Goal: Task Accomplishment & Management: Use online tool/utility

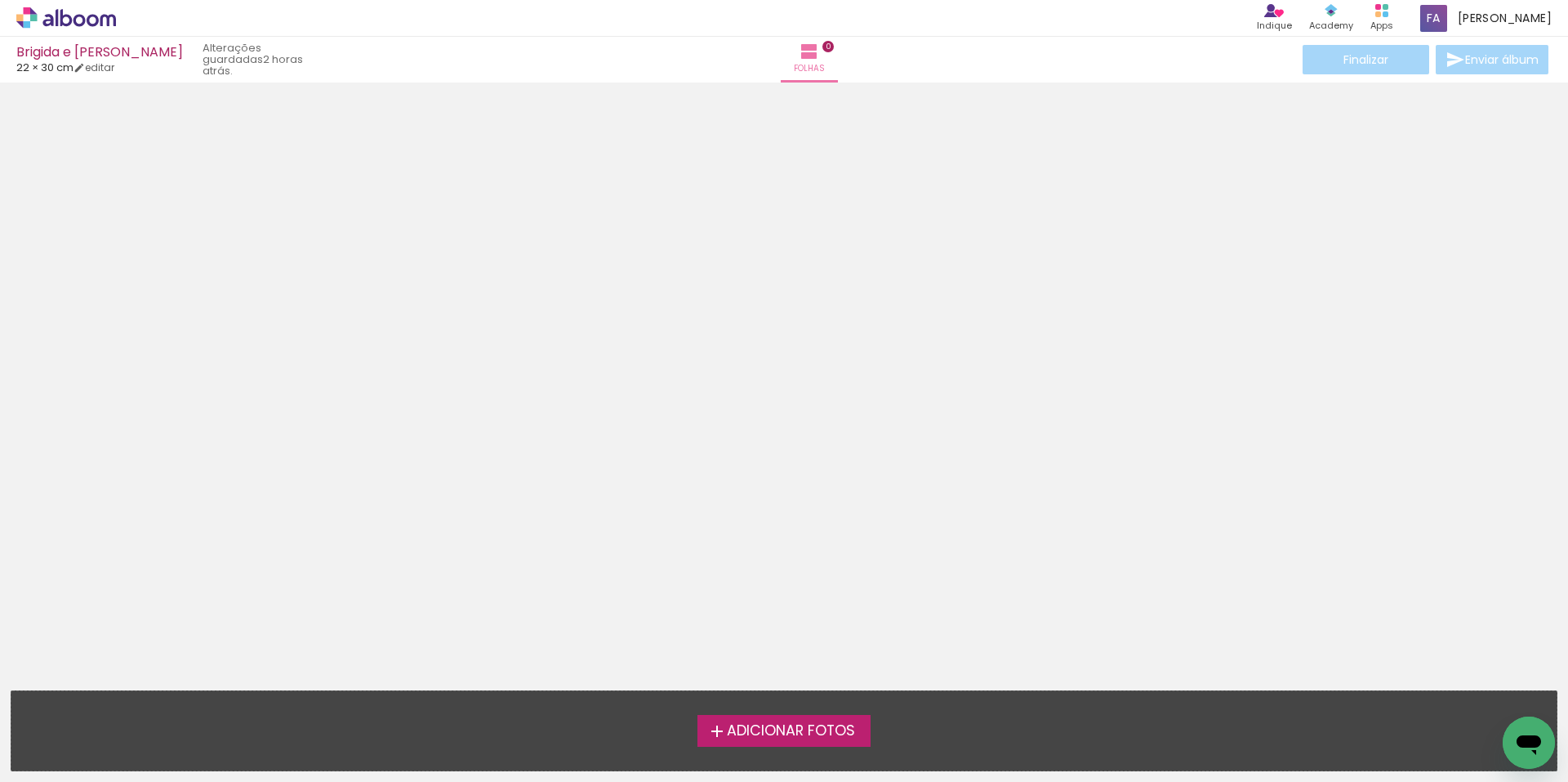
click at [782, 729] on span "Adicionar Fotos" at bounding box center [791, 731] width 128 height 15
click at [0, 0] on input "file" at bounding box center [0, 0] width 0 height 0
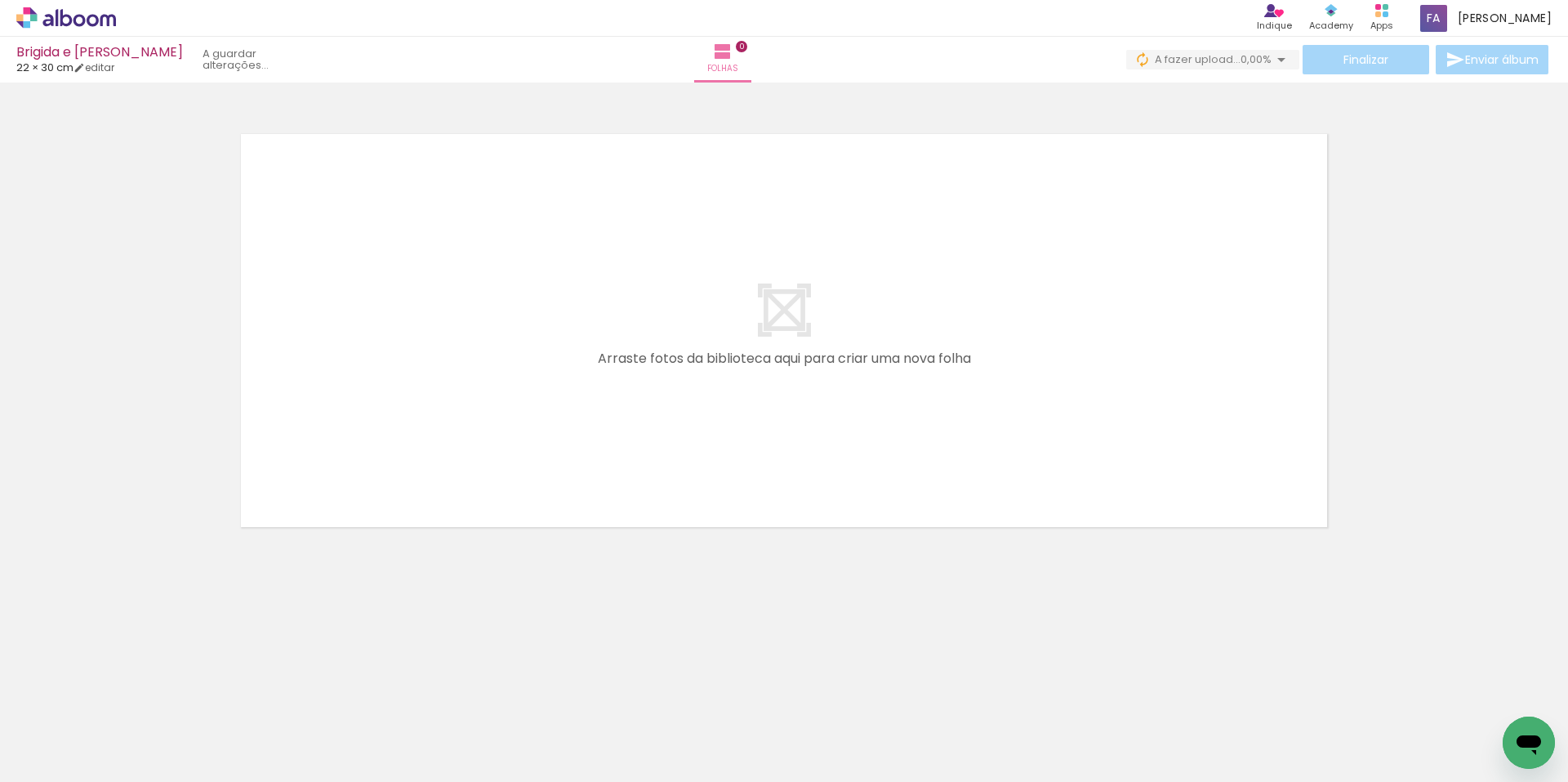
click at [1142, 342] on quentale-layouter at bounding box center [784, 330] width 1095 height 401
click at [1134, 344] on quentale-layouter at bounding box center [784, 330] width 1095 height 401
click at [1519, 333] on div at bounding box center [784, 309] width 1568 height 443
click at [48, 756] on span "Adicionar Fotos" at bounding box center [57, 759] width 49 height 18
click at [0, 0] on input "file" at bounding box center [0, 0] width 0 height 0
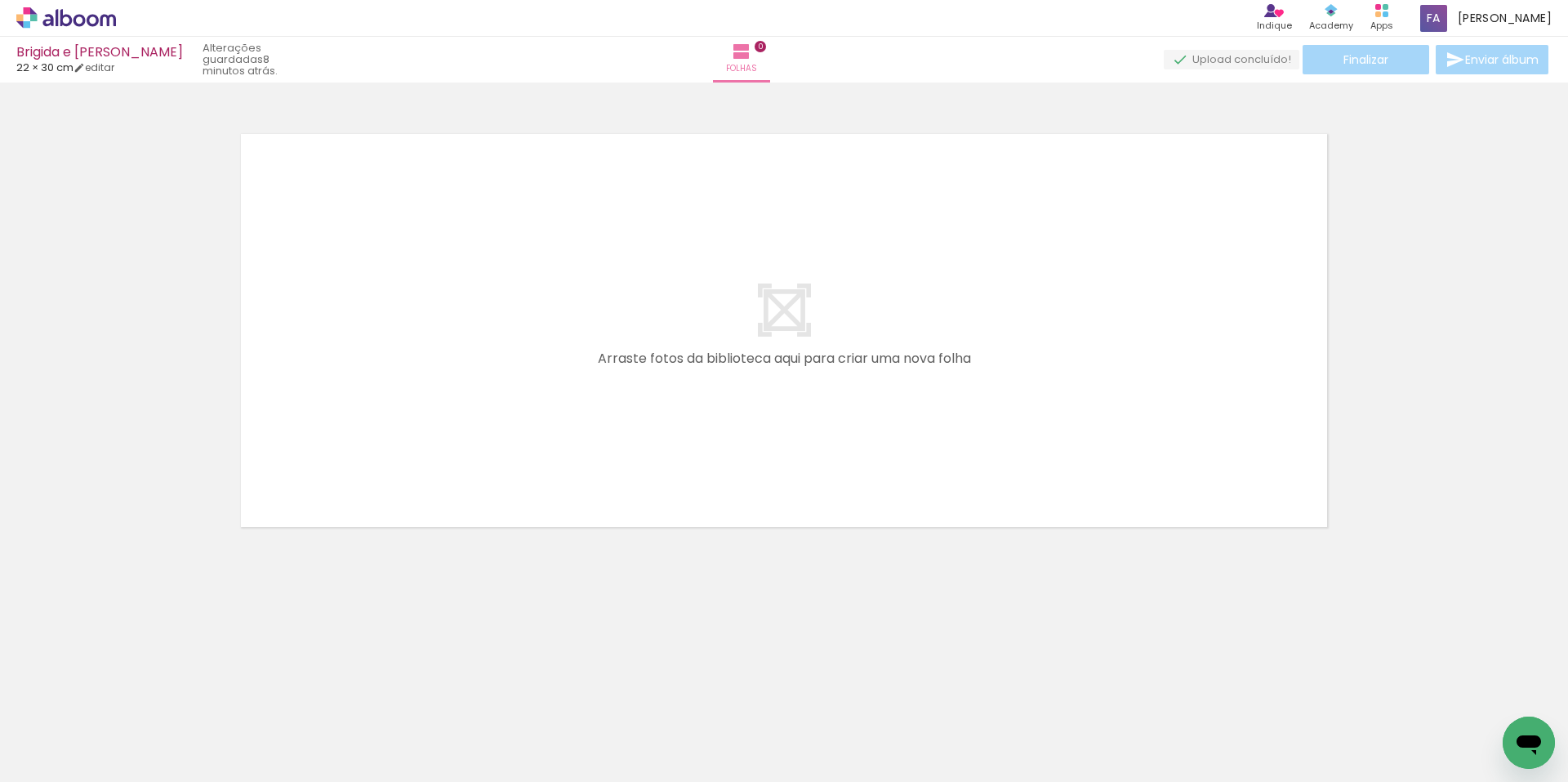
scroll to position [0, 5980]
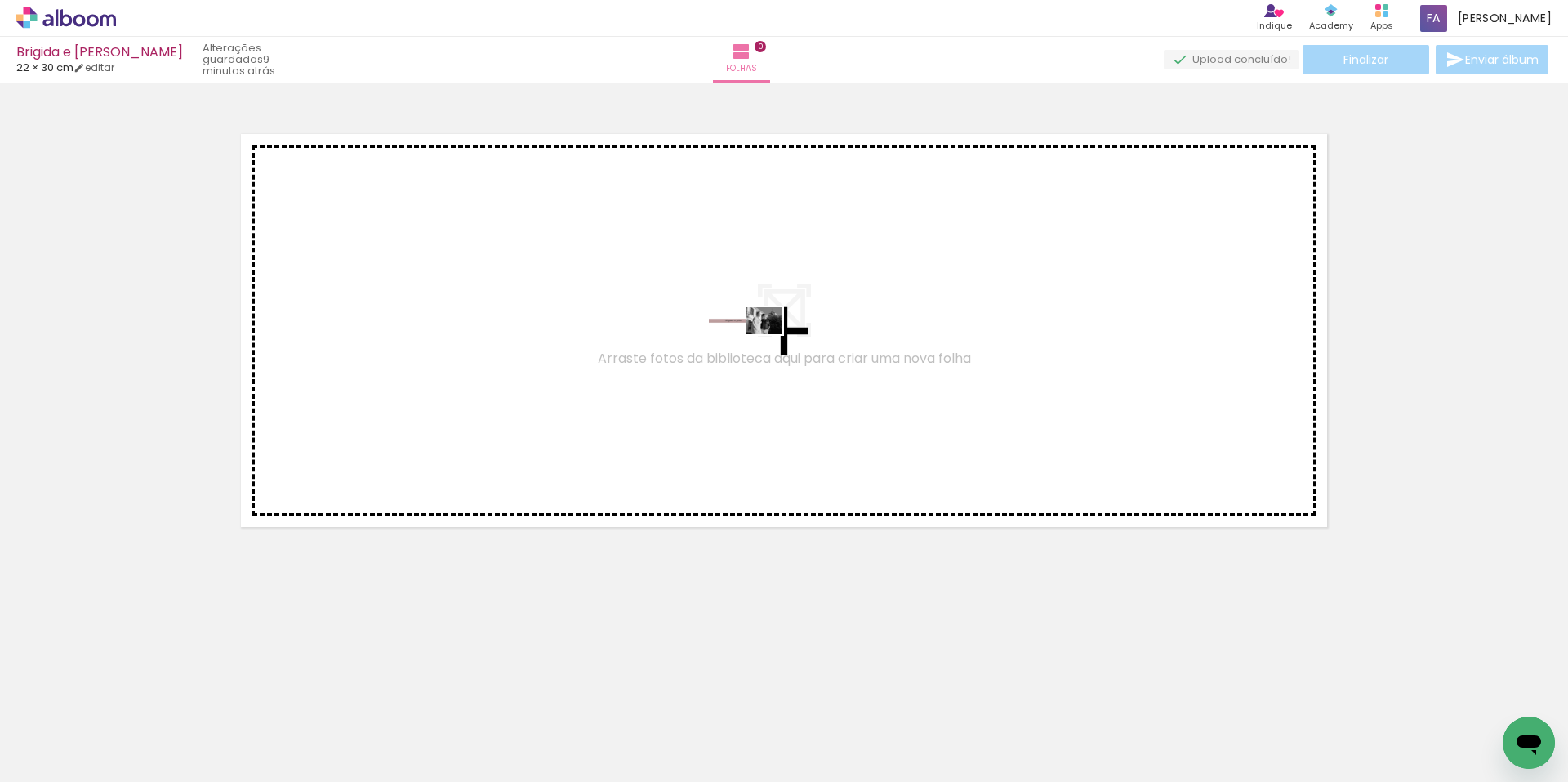
drag, startPoint x: 1486, startPoint y: 737, endPoint x: 768, endPoint y: 383, distance: 800.5
click at [758, 358] on quentale-workspace at bounding box center [784, 391] width 1568 height 782
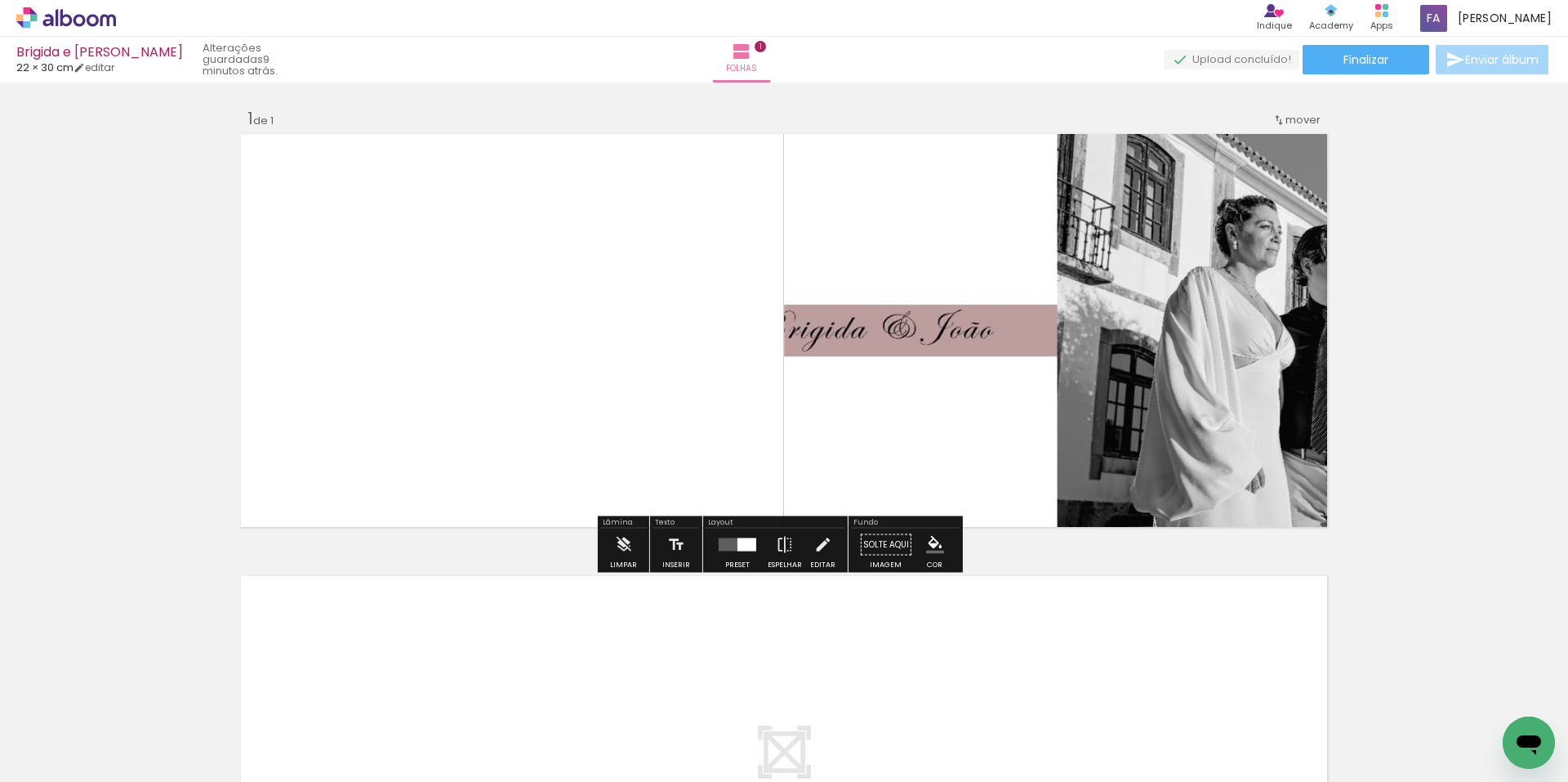
click at [737, 543] on div at bounding box center [746, 545] width 19 height 13
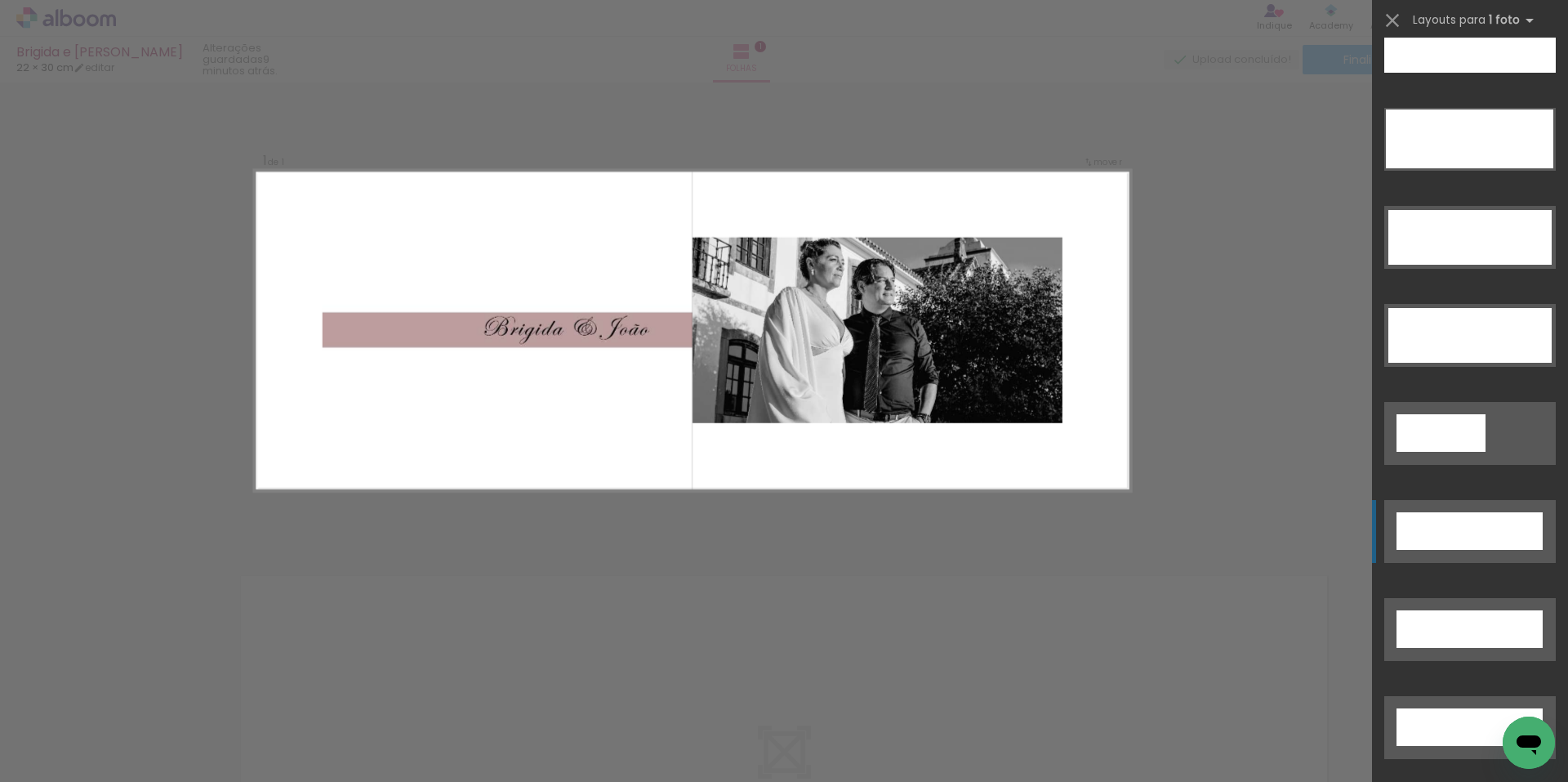
scroll to position [4713, 0]
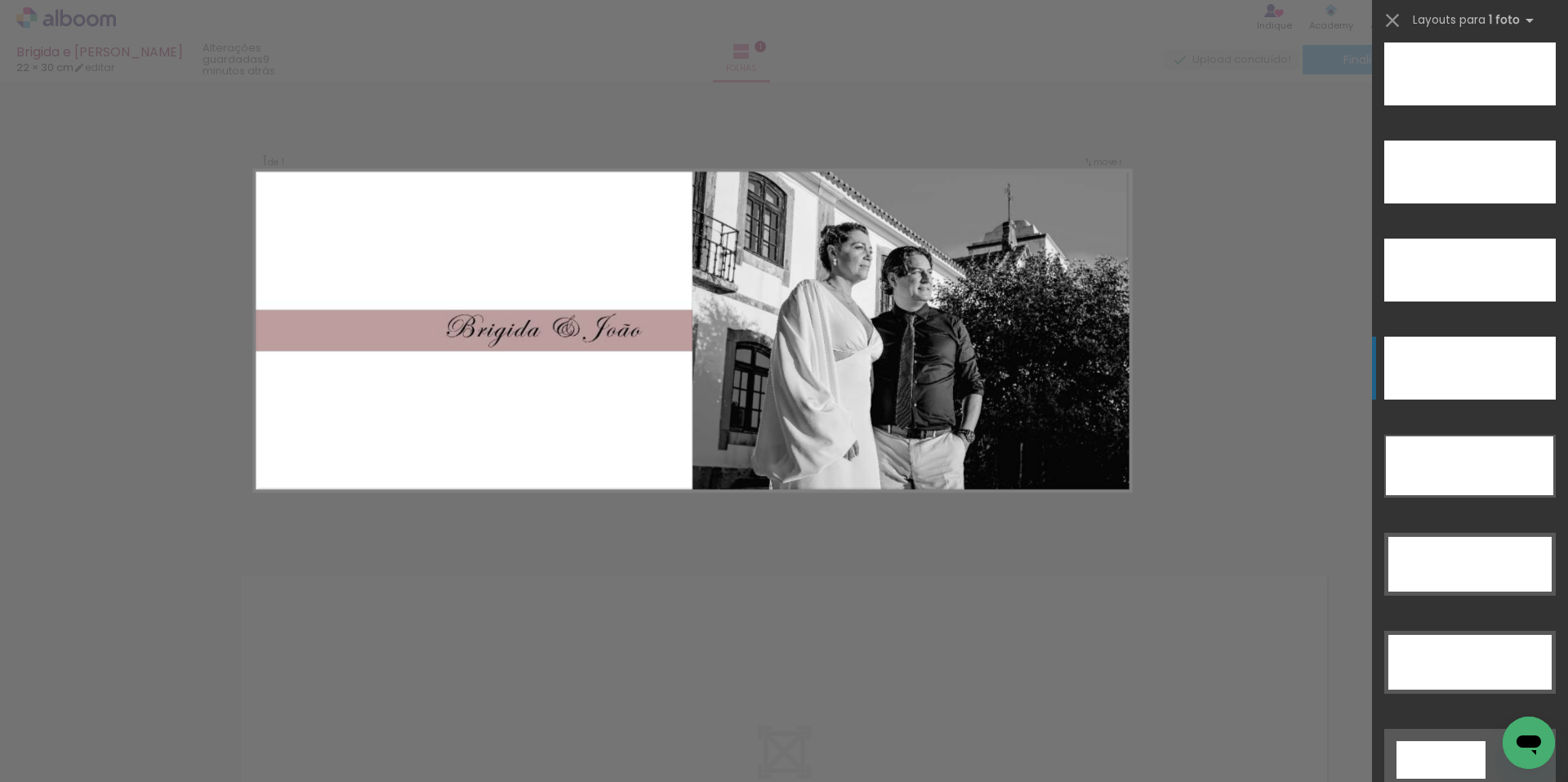
click at [1479, 741] on div at bounding box center [1441, 760] width 89 height 38
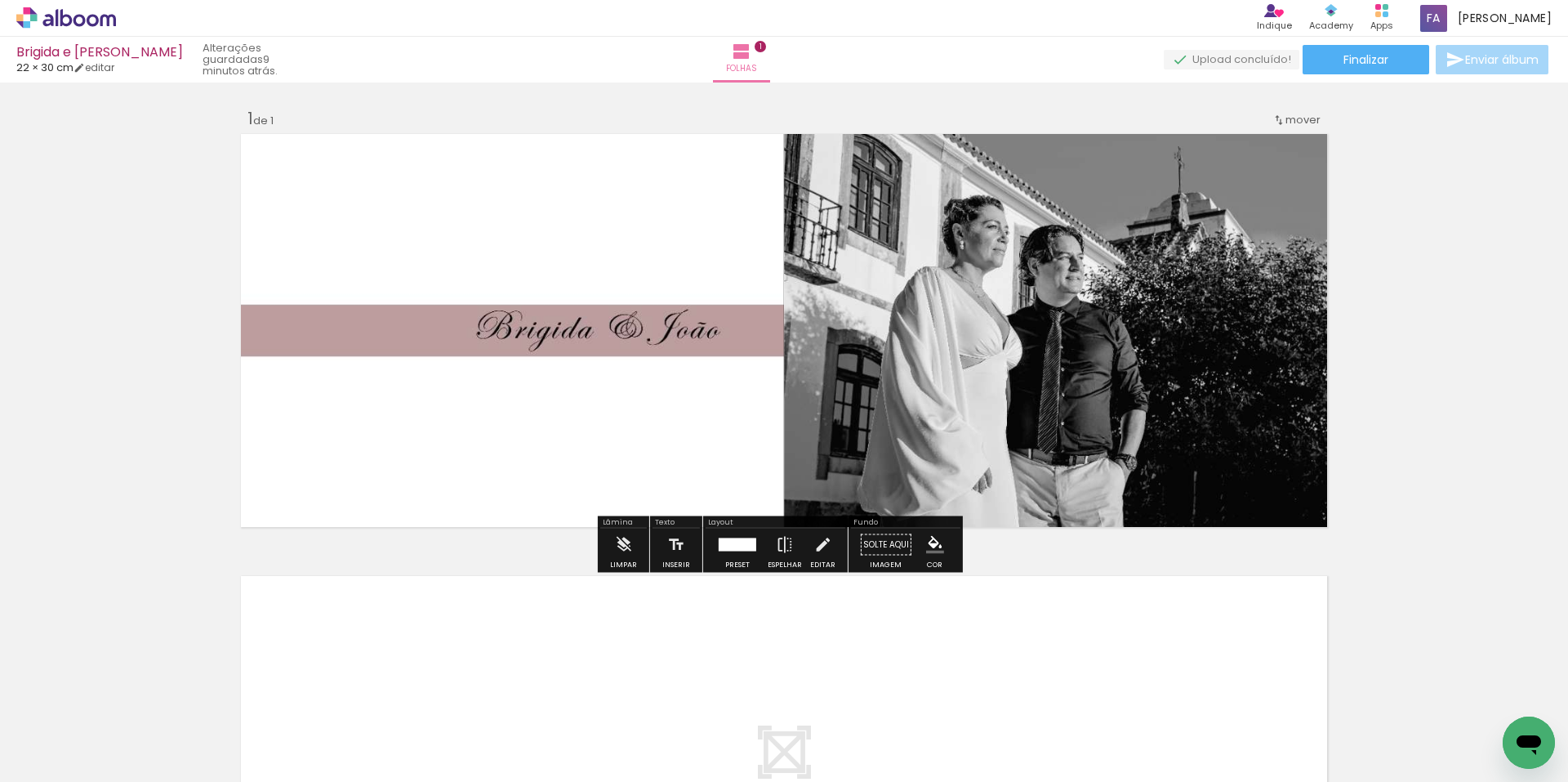
click at [1399, 372] on div "Inserir folha 1 de 1" at bounding box center [784, 530] width 1568 height 885
click at [99, 63] on link "editar" at bounding box center [94, 67] width 41 height 14
type input "22"
type input "60"
type input "2"
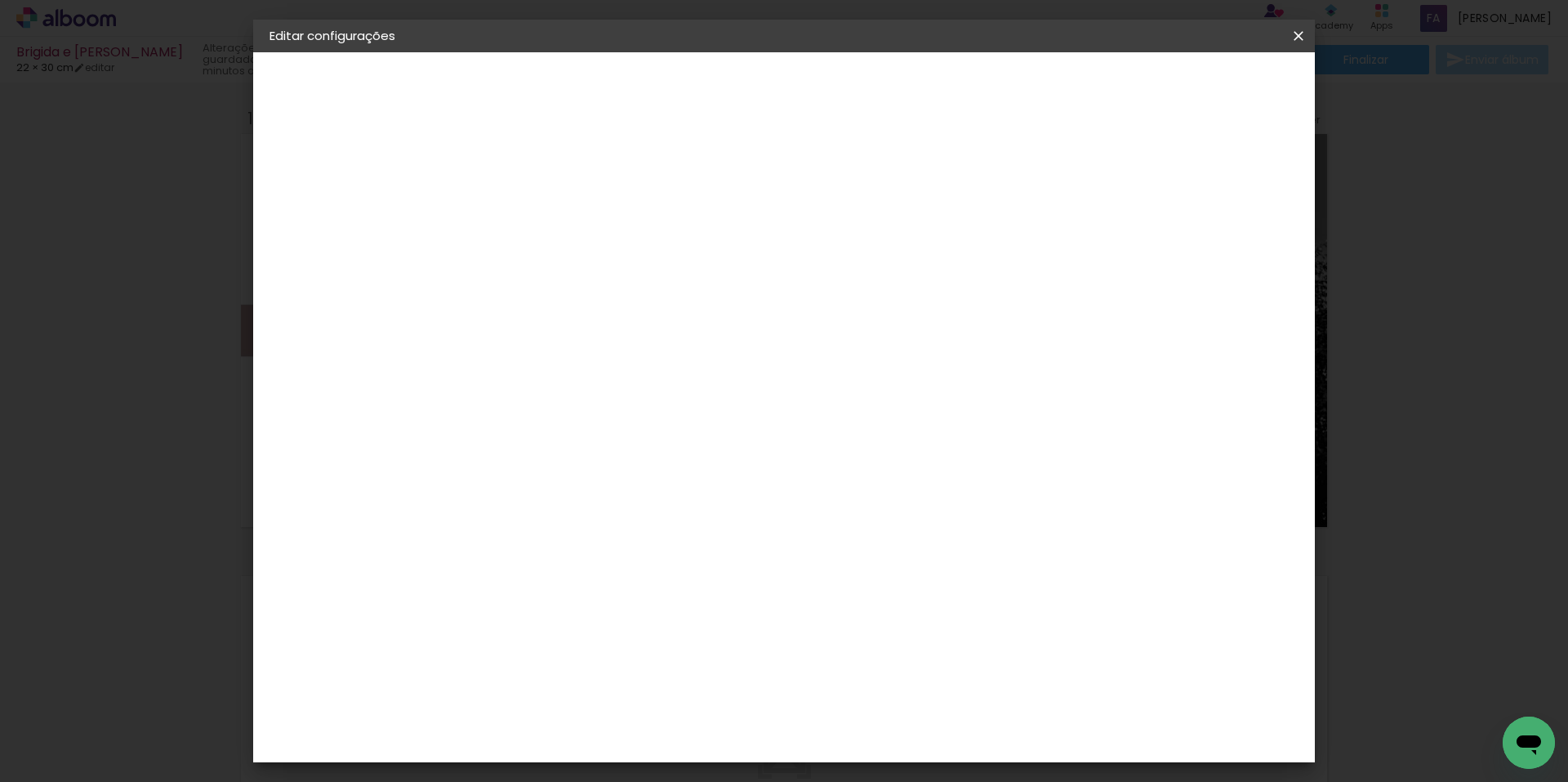
click at [1107, 188] on div at bounding box center [1099, 188] width 15 height 15
type paper-checkbox "on"
click at [1197, 84] on span "Guardar configurações" at bounding box center [1130, 86] width 133 height 11
click at [1201, 78] on paper-button "Guardar configurações" at bounding box center [1129, 86] width 166 height 28
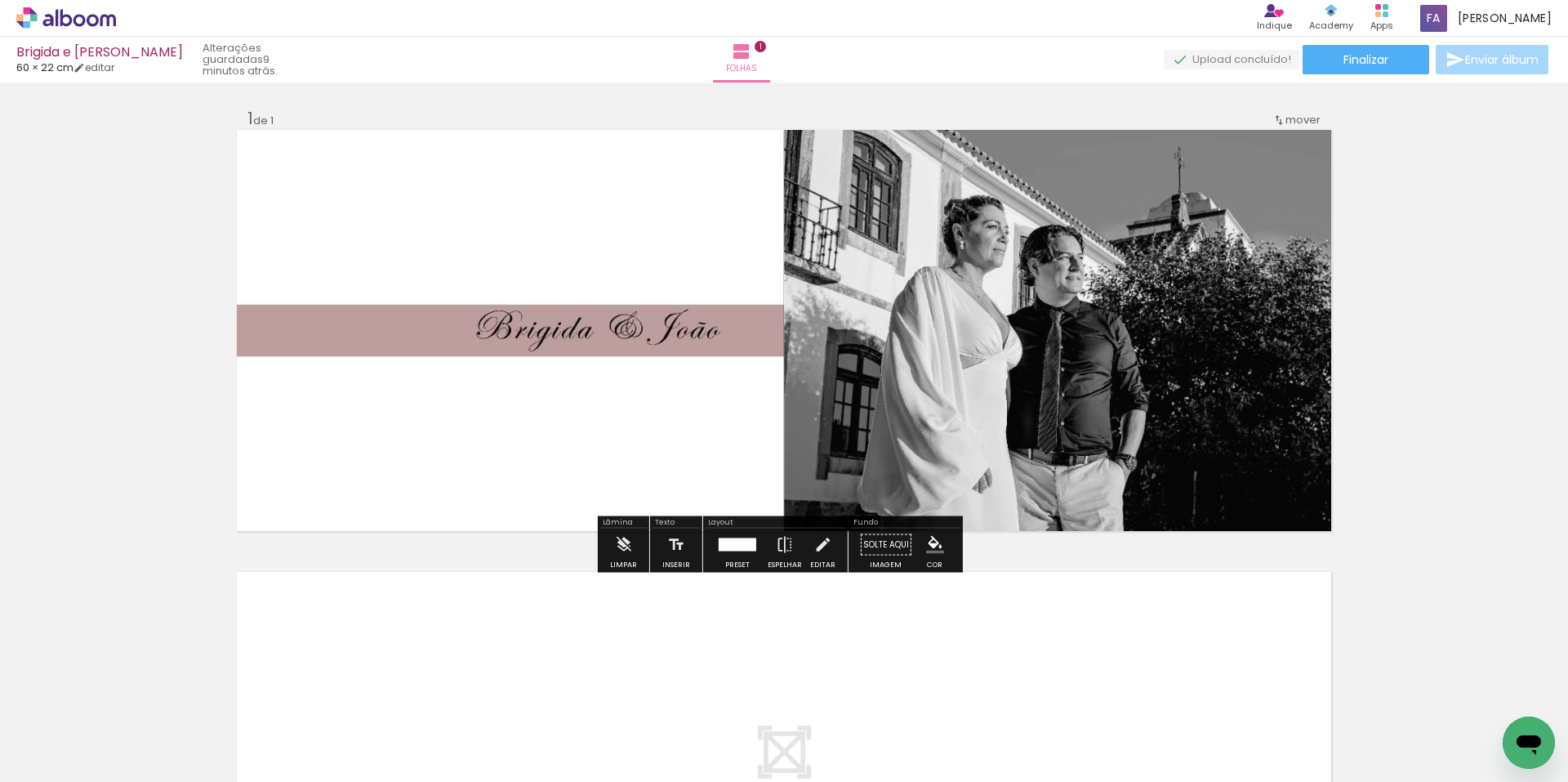
click at [1398, 362] on div "Inserir folha 1 de 1" at bounding box center [784, 530] width 1568 height 885
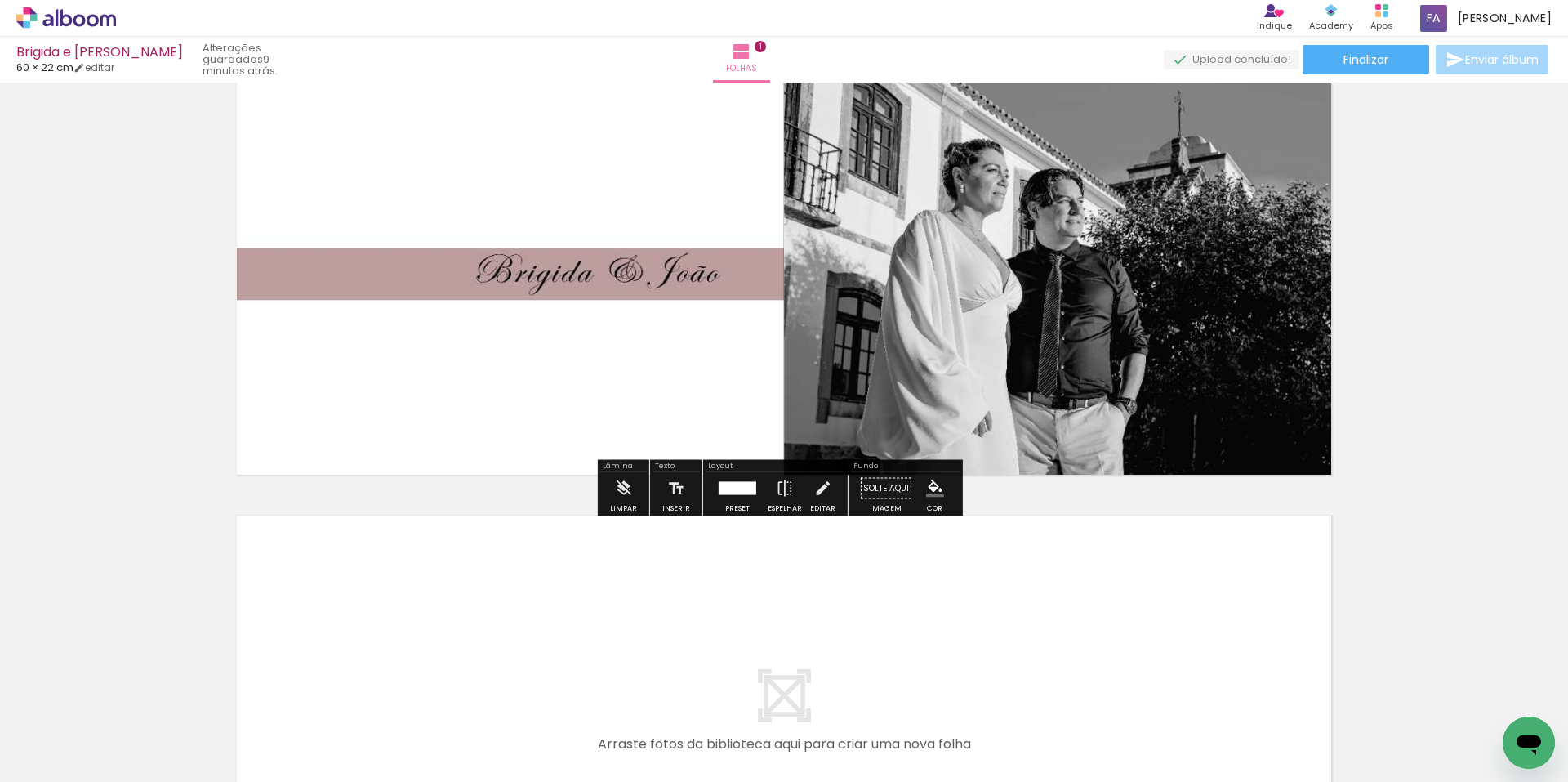
scroll to position [82, 0]
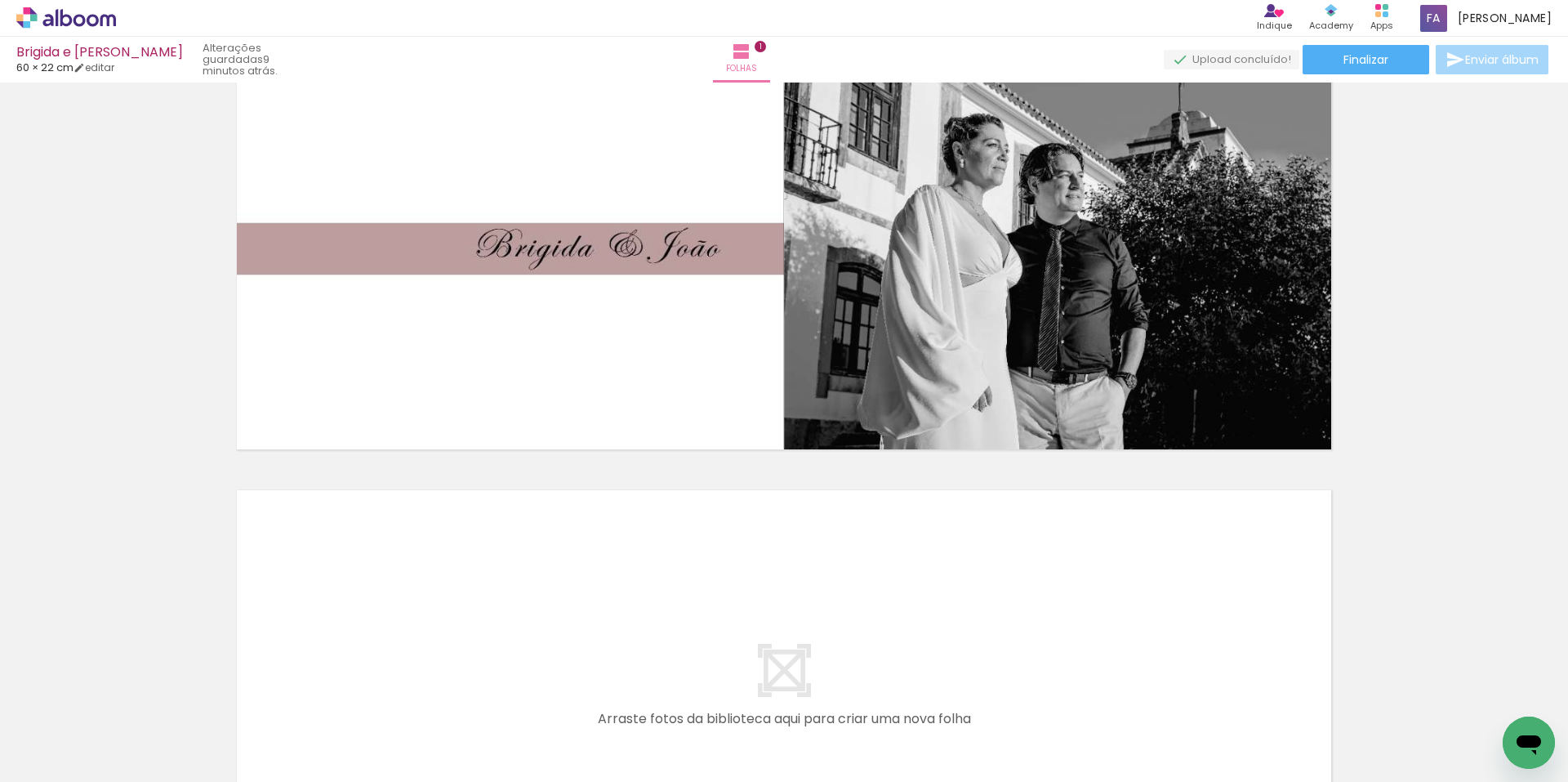
click at [87, 730] on iron-icon at bounding box center [83, 733] width 13 height 13
click at [80, 726] on paper-item "Não utilizadas" at bounding box center [52, 727] width 84 height 14
type input "Não utilizadas"
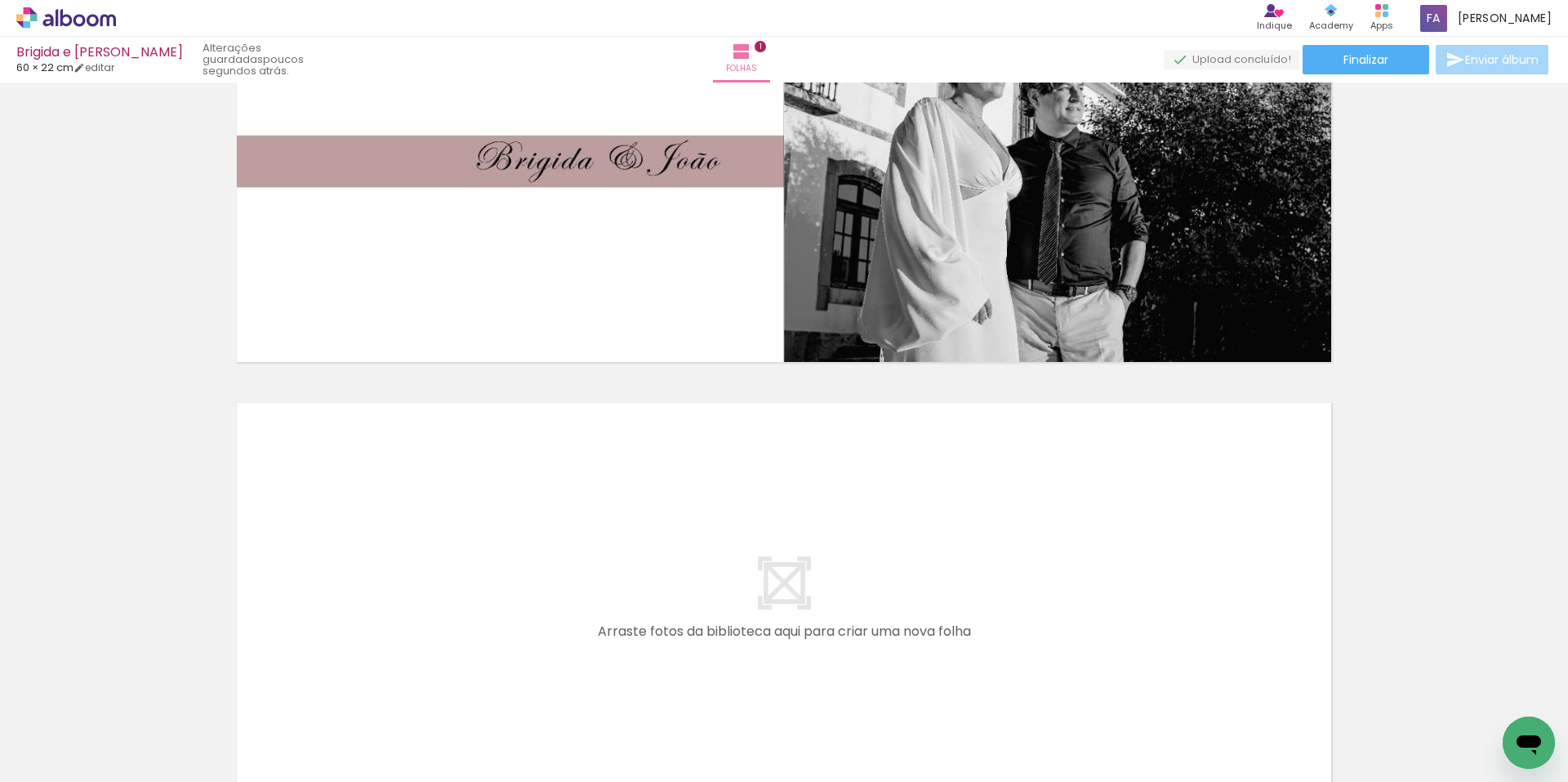
scroll to position [350, 0]
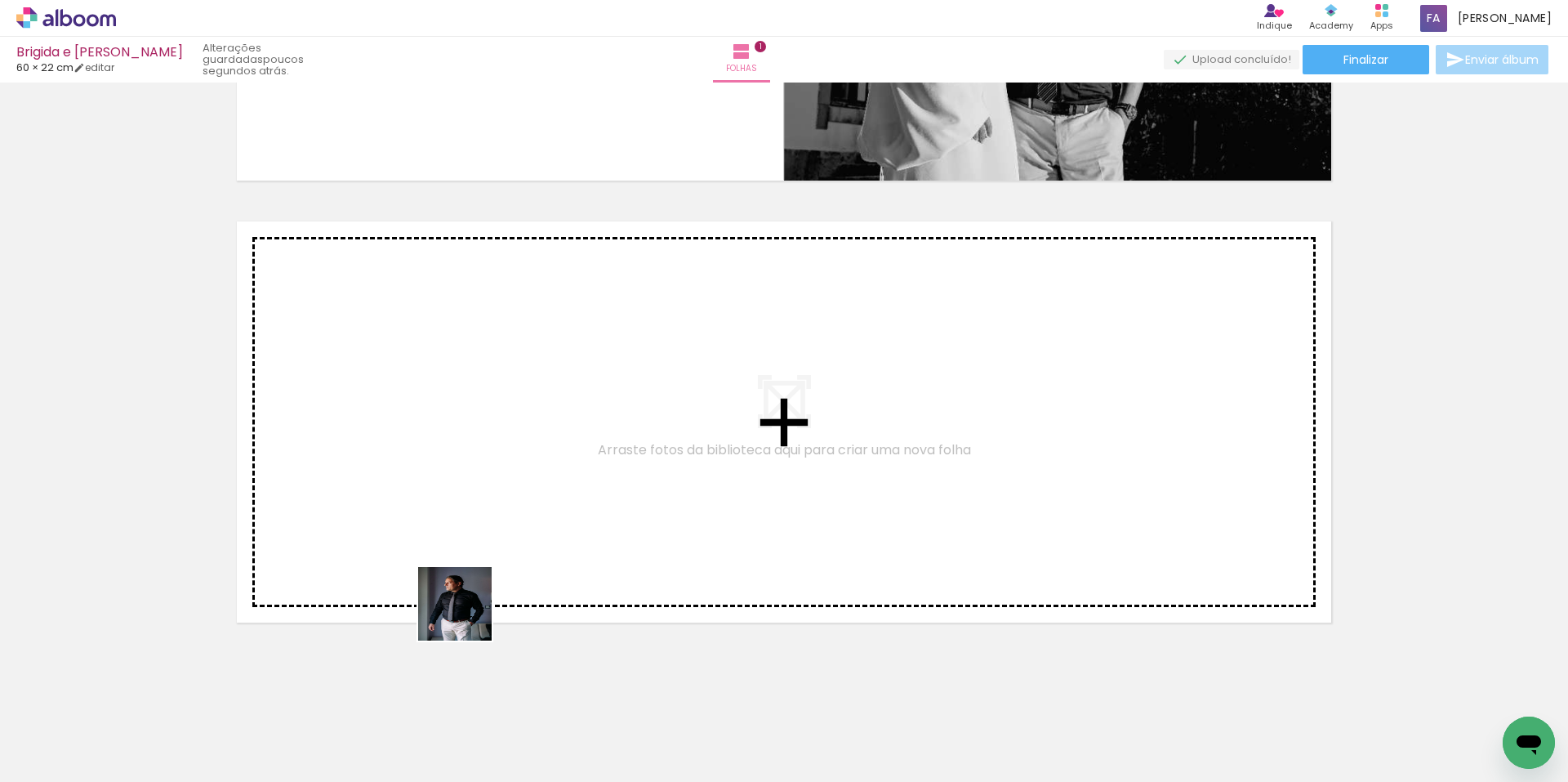
drag, startPoint x: 509, startPoint y: 726, endPoint x: 458, endPoint y: 459, distance: 271.8
click at [458, 459] on quentale-workspace at bounding box center [784, 391] width 1568 height 782
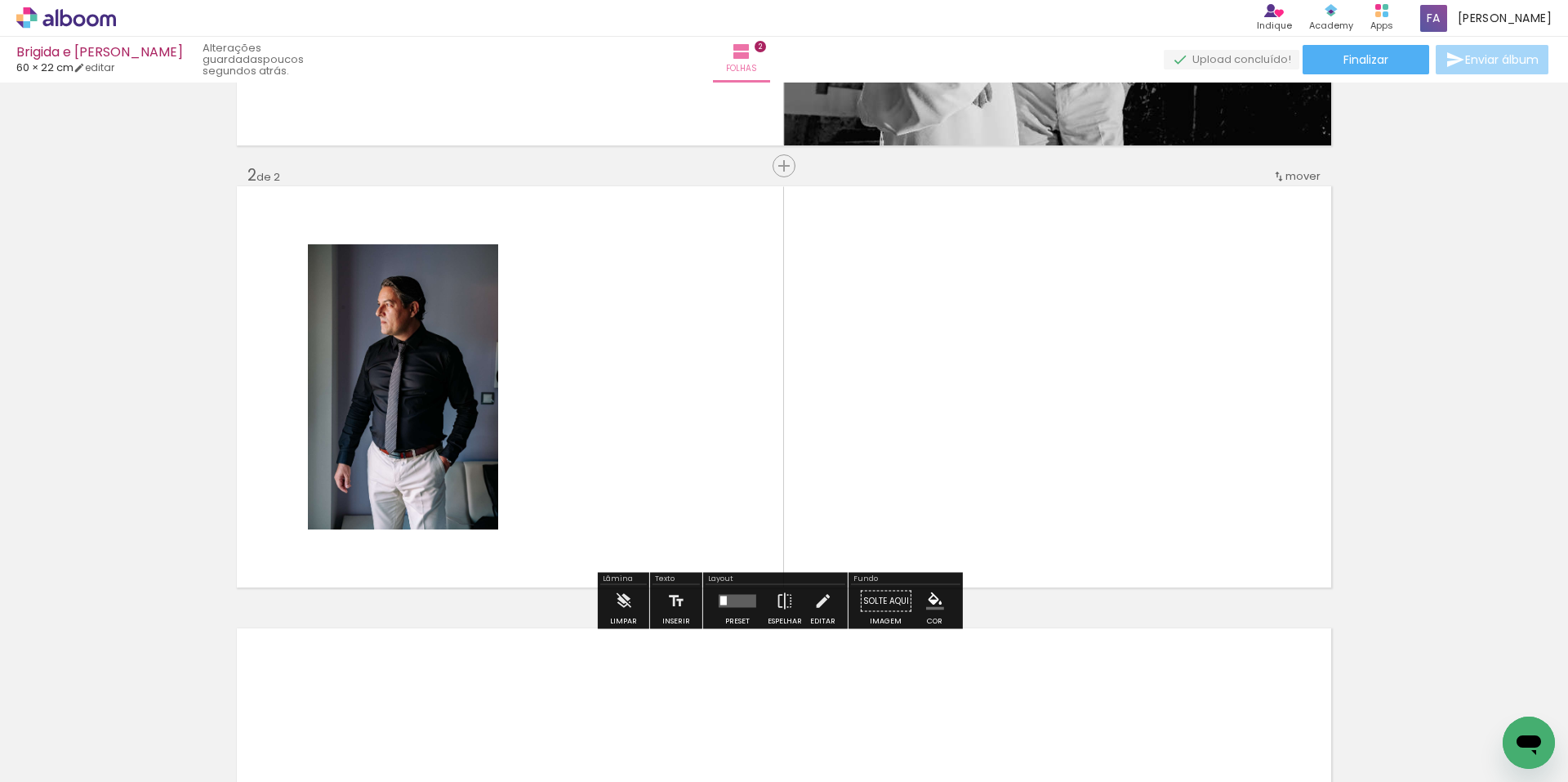
scroll to position [391, 0]
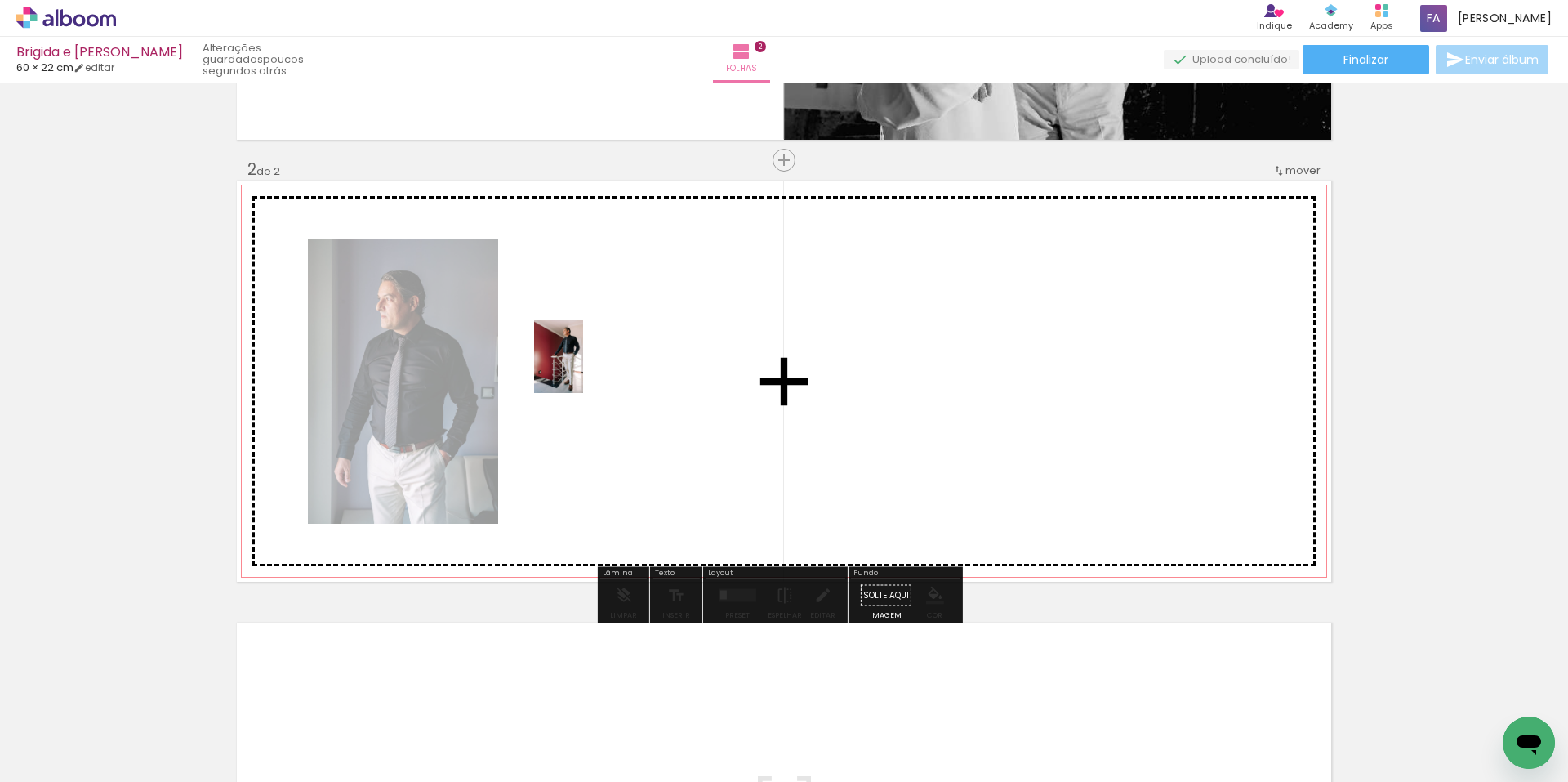
drag, startPoint x: 505, startPoint y: 719, endPoint x: 583, endPoint y: 368, distance: 359.6
click at [583, 368] on quentale-workspace at bounding box center [784, 391] width 1568 height 782
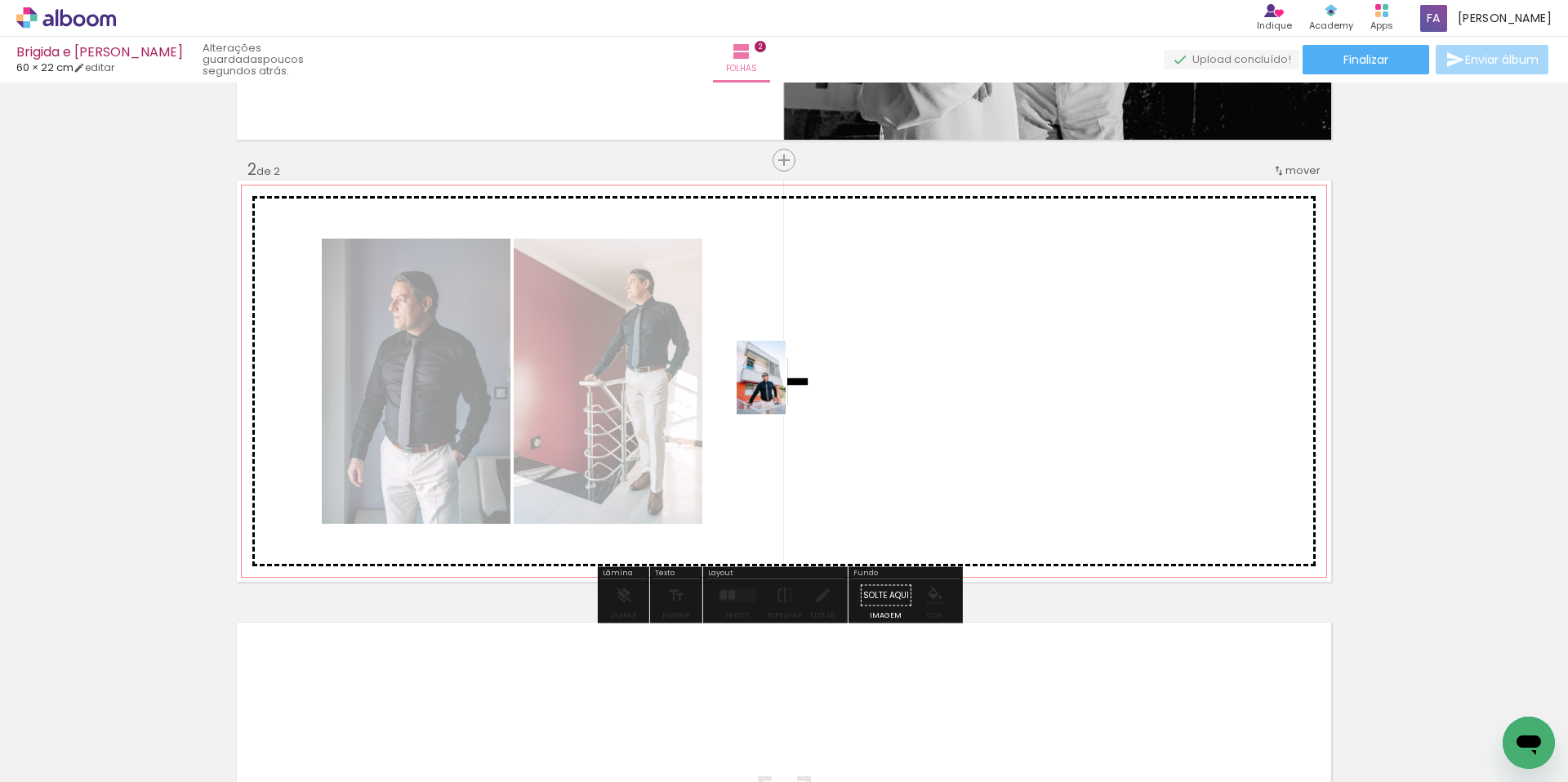
drag, startPoint x: 508, startPoint y: 729, endPoint x: 783, endPoint y: 397, distance: 431.1
click at [786, 382] on quentale-workspace at bounding box center [784, 391] width 1568 height 782
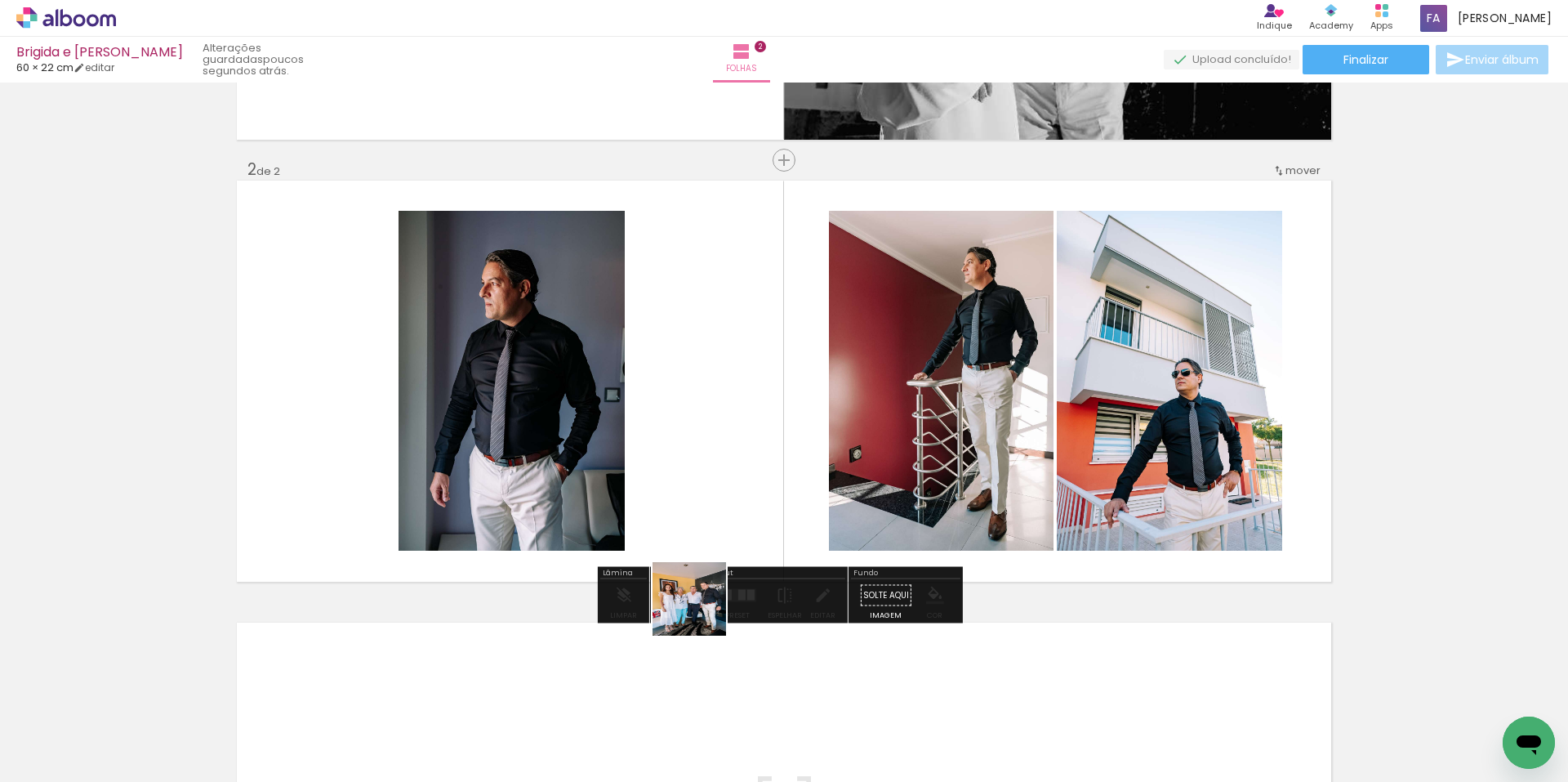
drag, startPoint x: 580, startPoint y: 687, endPoint x: 823, endPoint y: 540, distance: 284.0
click at [981, 423] on quentale-workspace at bounding box center [784, 391] width 1568 height 782
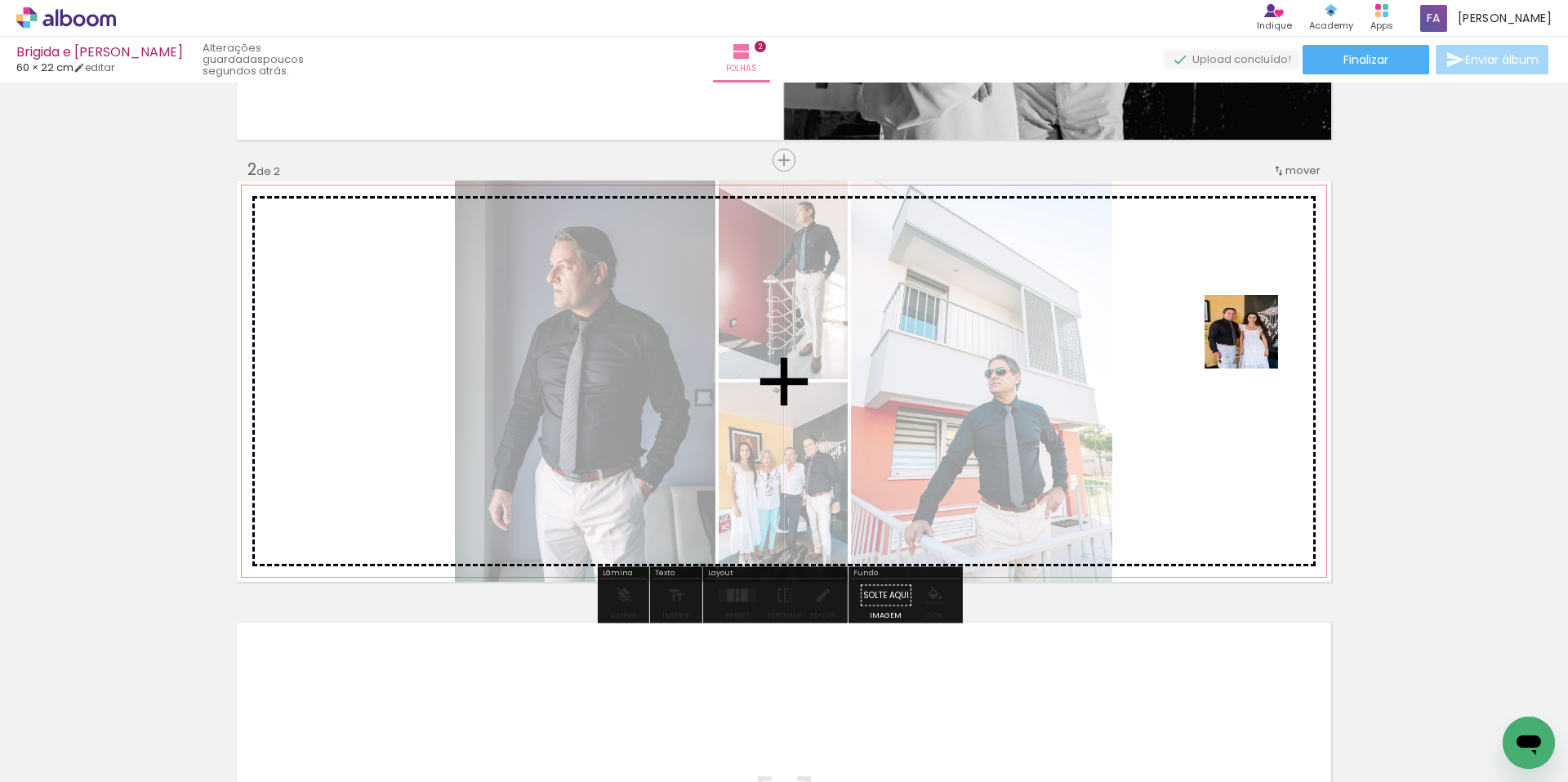
drag, startPoint x: 514, startPoint y: 729, endPoint x: 1254, endPoint y: 343, distance: 834.6
click at [1254, 343] on quentale-workspace at bounding box center [784, 391] width 1568 height 782
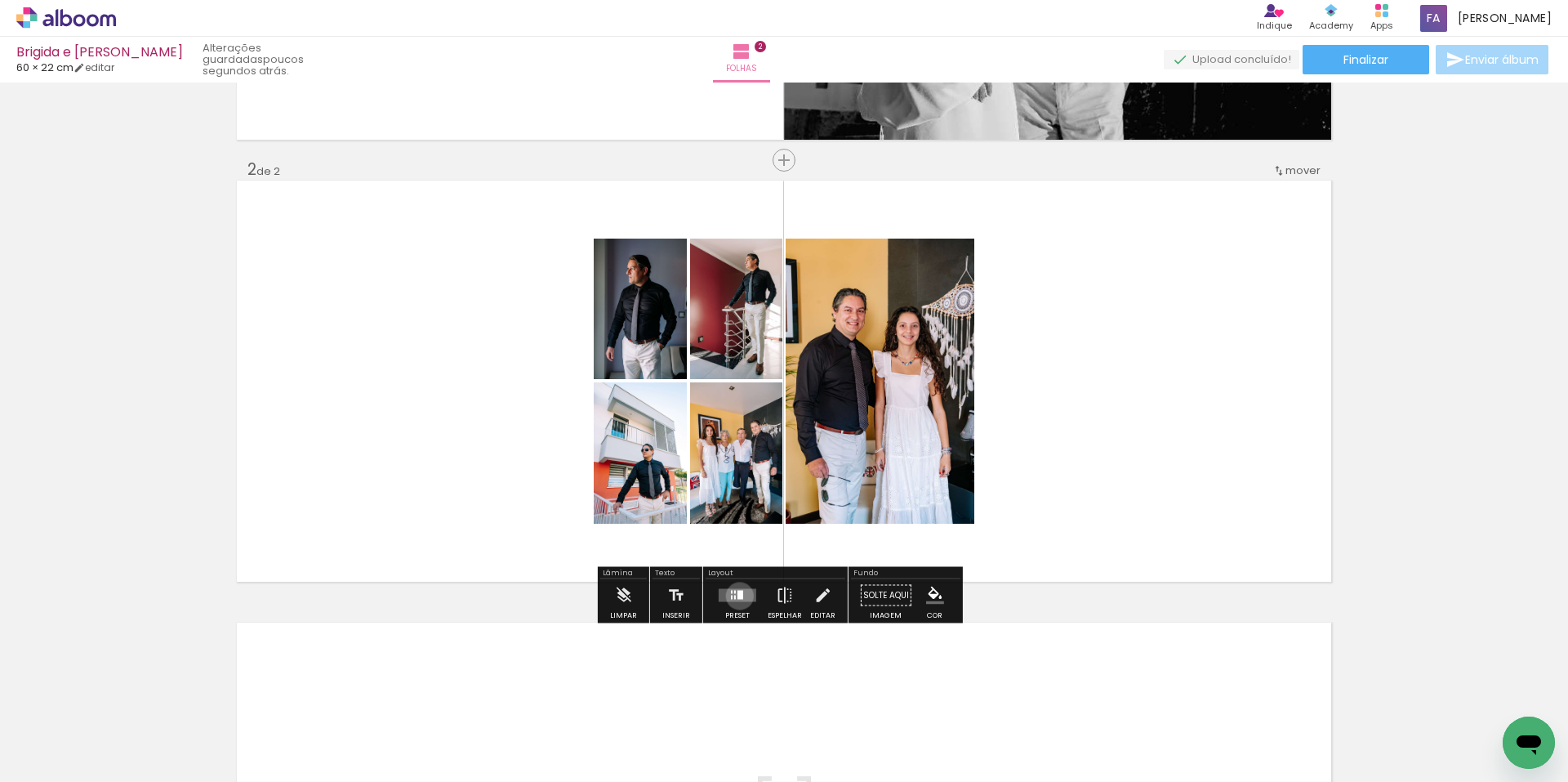
drag, startPoint x: 736, startPoint y: 596, endPoint x: 955, endPoint y: 525, distance: 230.2
click at [742, 596] on quentale-layouter at bounding box center [737, 596] width 38 height 13
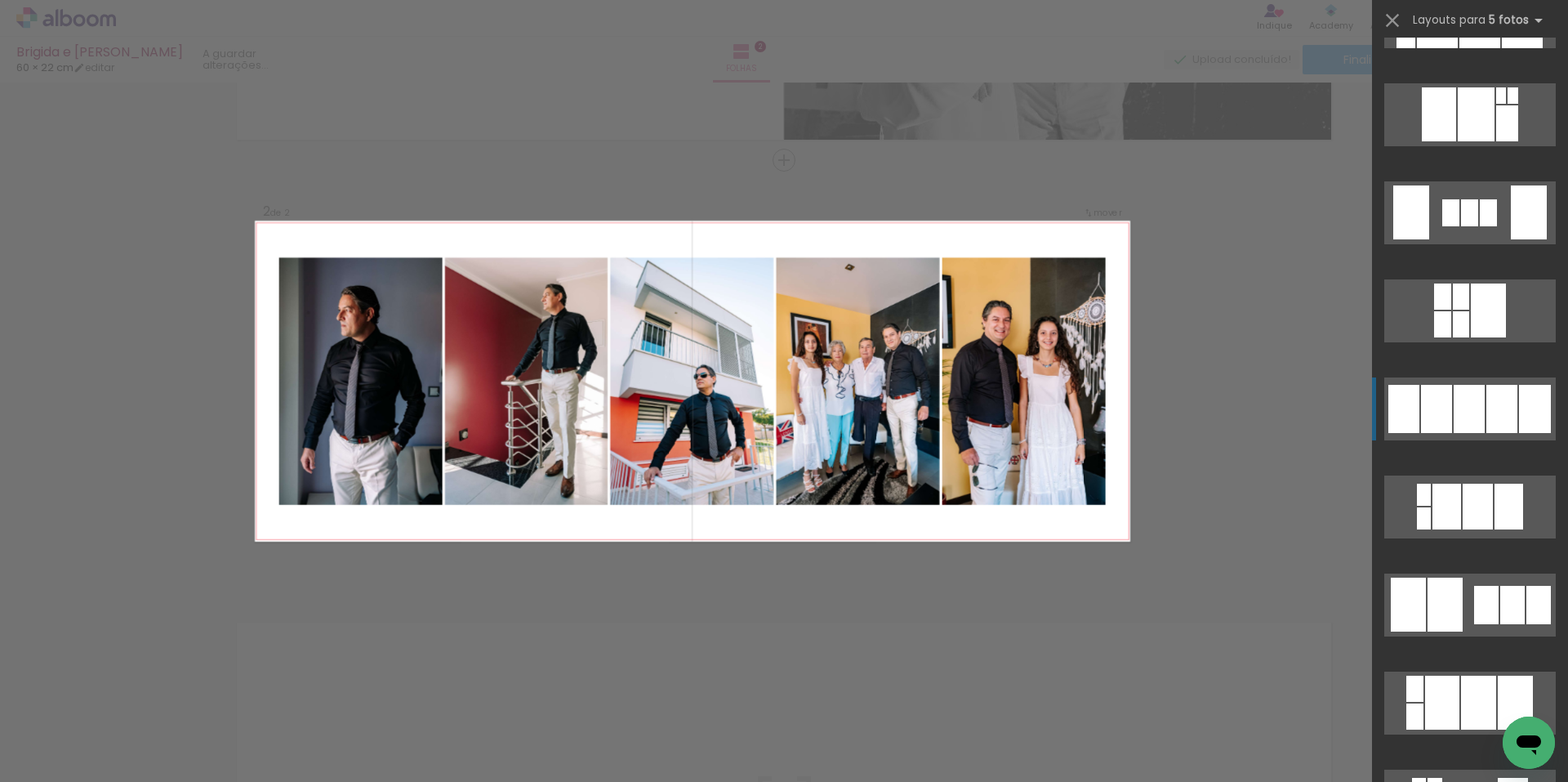
scroll to position [2125, 0]
click at [1474, 225] on div at bounding box center [1470, 211] width 18 height 27
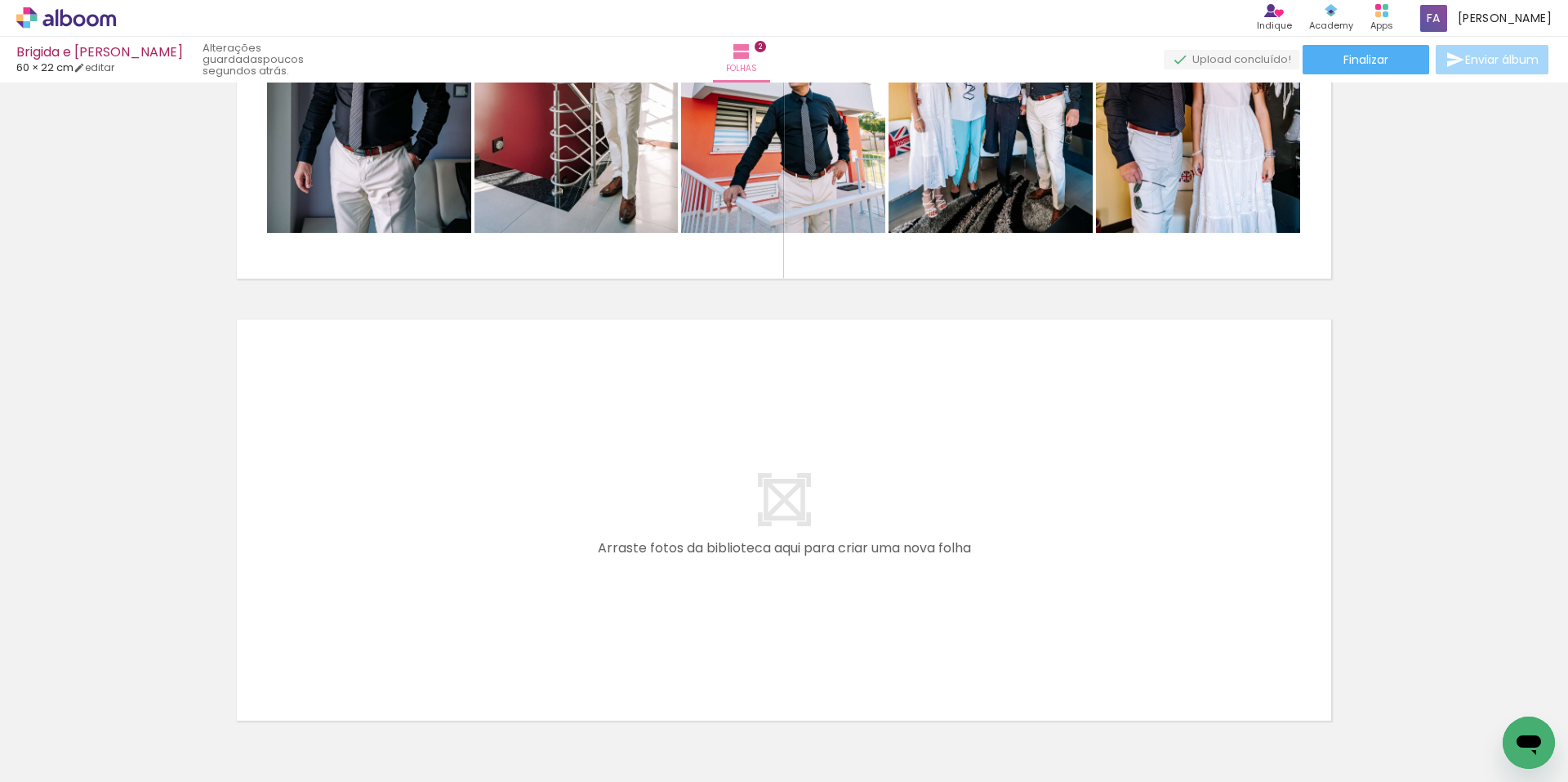
scroll to position [792, 0]
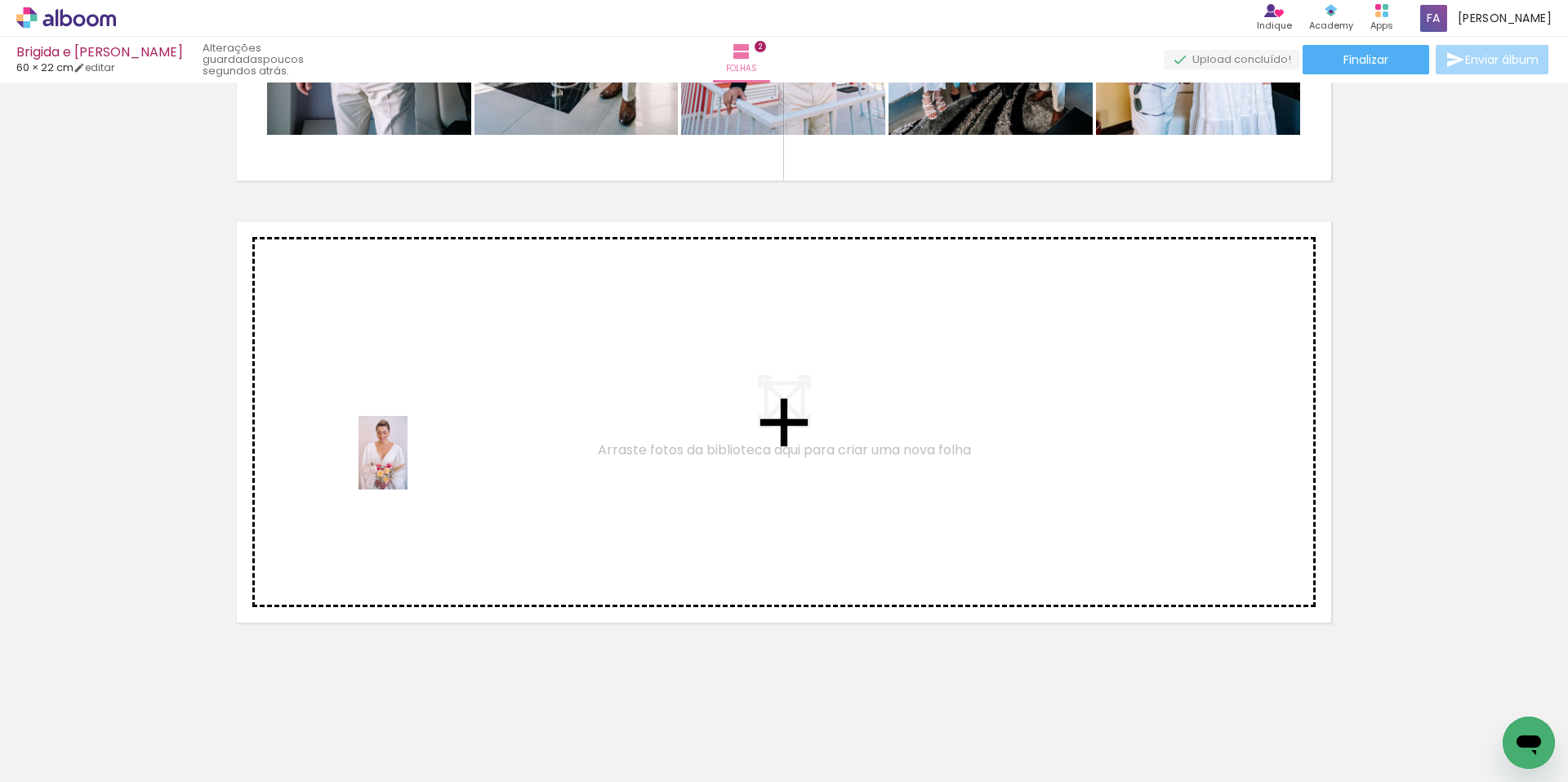
drag, startPoint x: 506, startPoint y: 729, endPoint x: 408, endPoint y: 465, distance: 281.6
click at [408, 465] on quentale-workspace at bounding box center [784, 391] width 1568 height 782
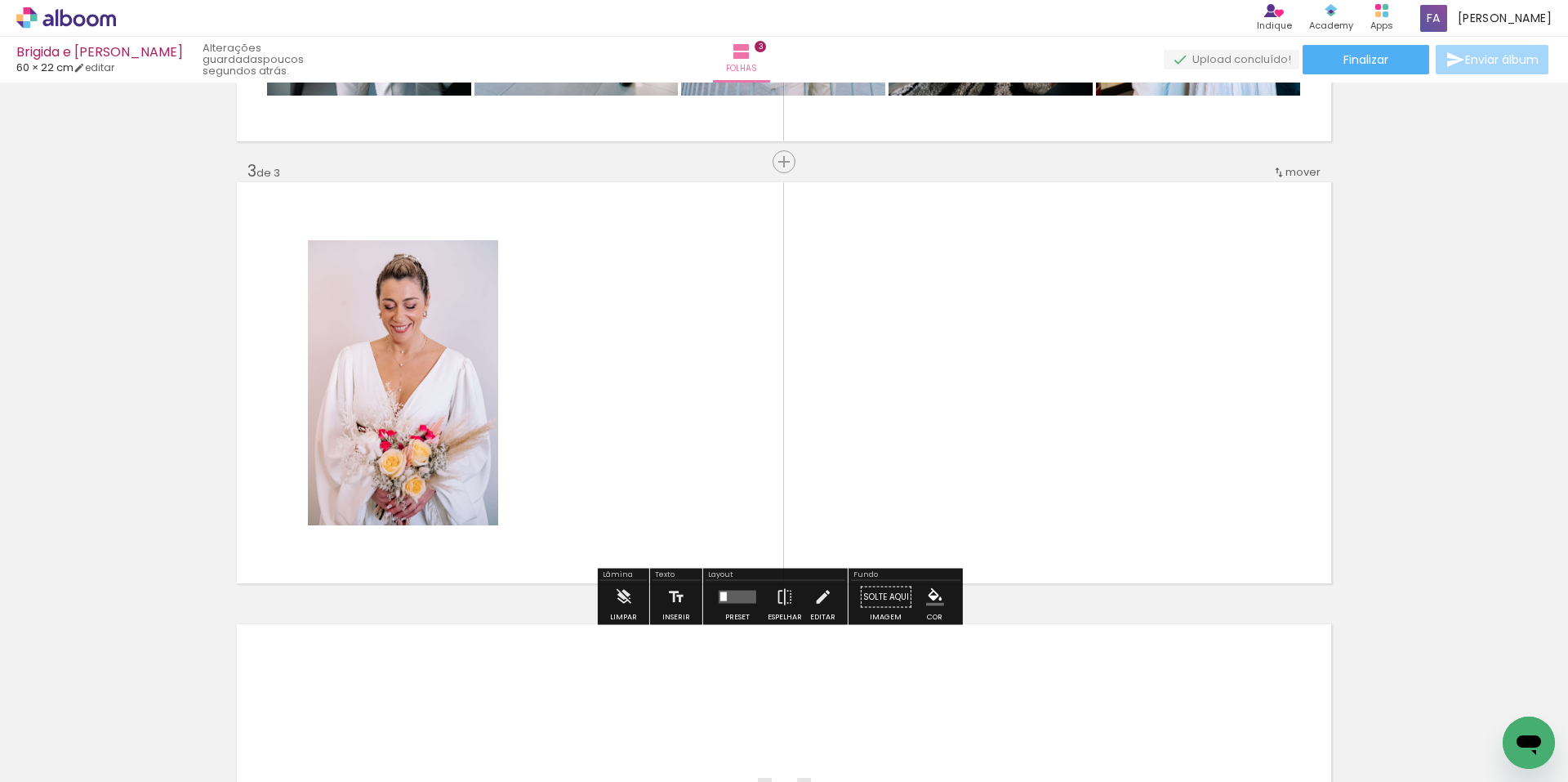
scroll to position [833, 0]
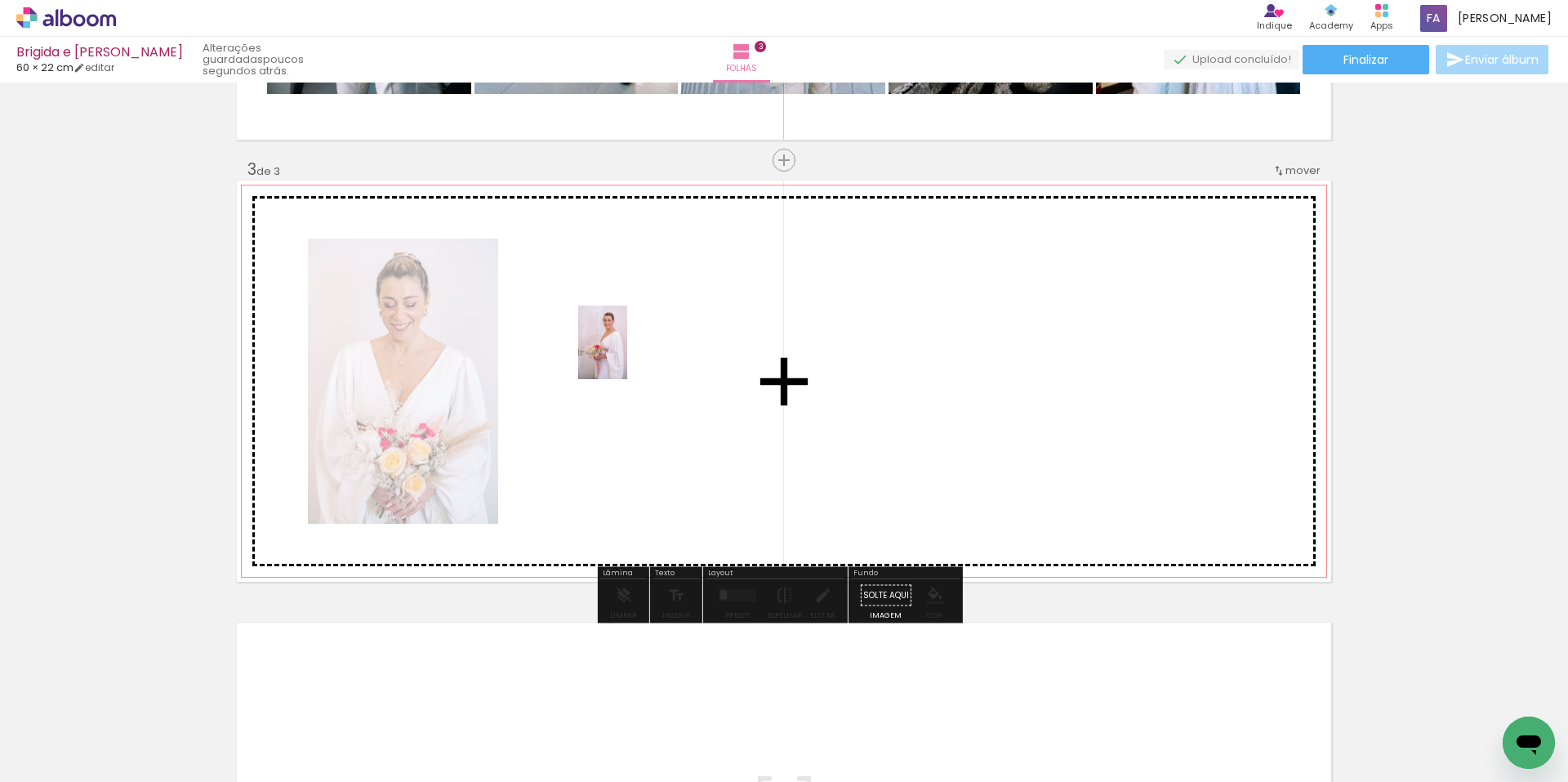
drag, startPoint x: 526, startPoint y: 674, endPoint x: 627, endPoint y: 355, distance: 334.6
click at [627, 355] on quentale-workspace at bounding box center [784, 391] width 1568 height 782
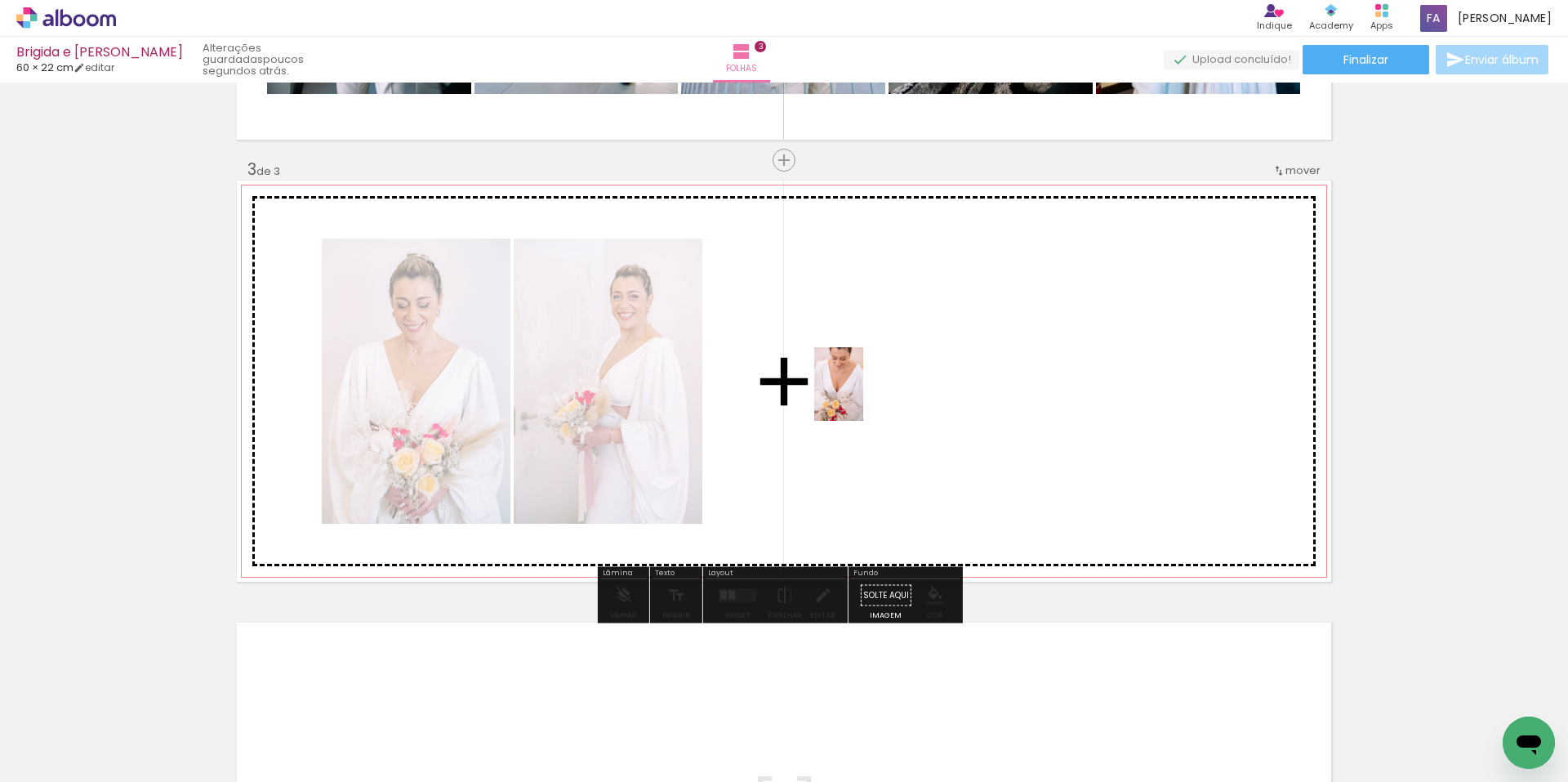
drag, startPoint x: 516, startPoint y: 725, endPoint x: 852, endPoint y: 418, distance: 455.1
click at [857, 397] on quentale-workspace at bounding box center [784, 391] width 1568 height 782
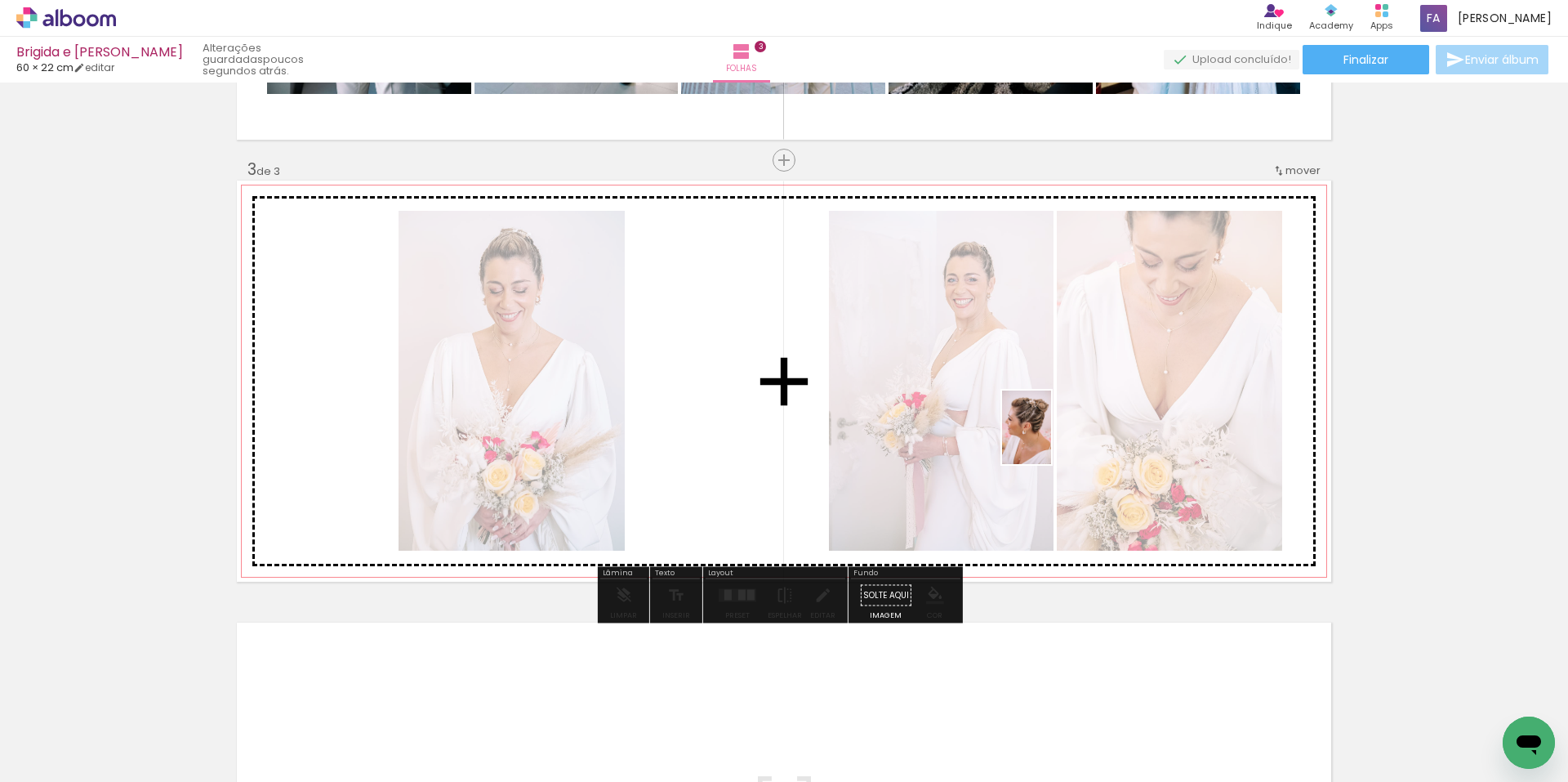
drag, startPoint x: 508, startPoint y: 729, endPoint x: 1015, endPoint y: 465, distance: 571.6
click at [1054, 439] on quentale-workspace at bounding box center [784, 391] width 1568 height 782
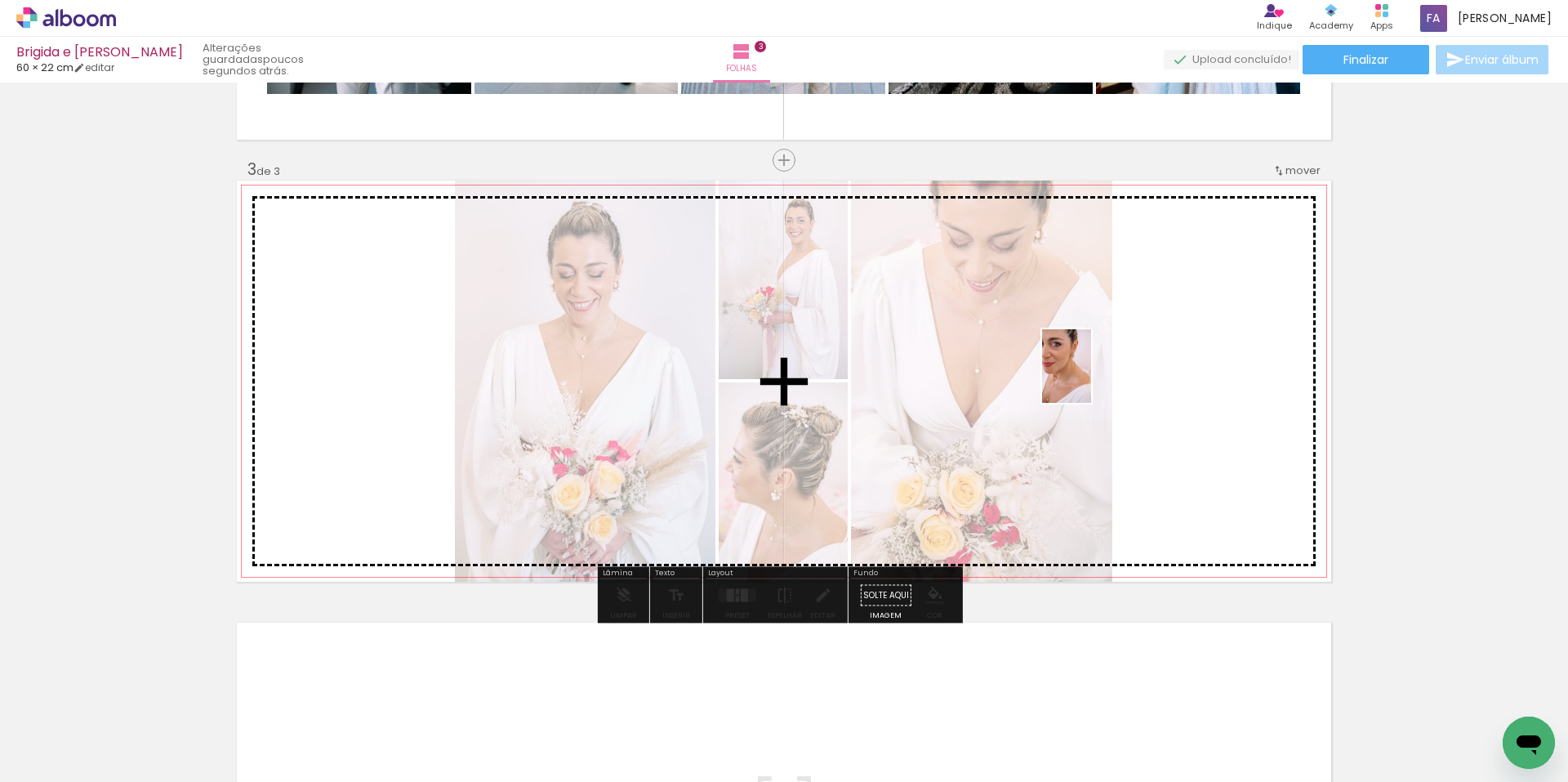
drag, startPoint x: 508, startPoint y: 723, endPoint x: 1172, endPoint y: 378, distance: 748.3
click at [1172, 378] on quentale-workspace at bounding box center [784, 391] width 1568 height 782
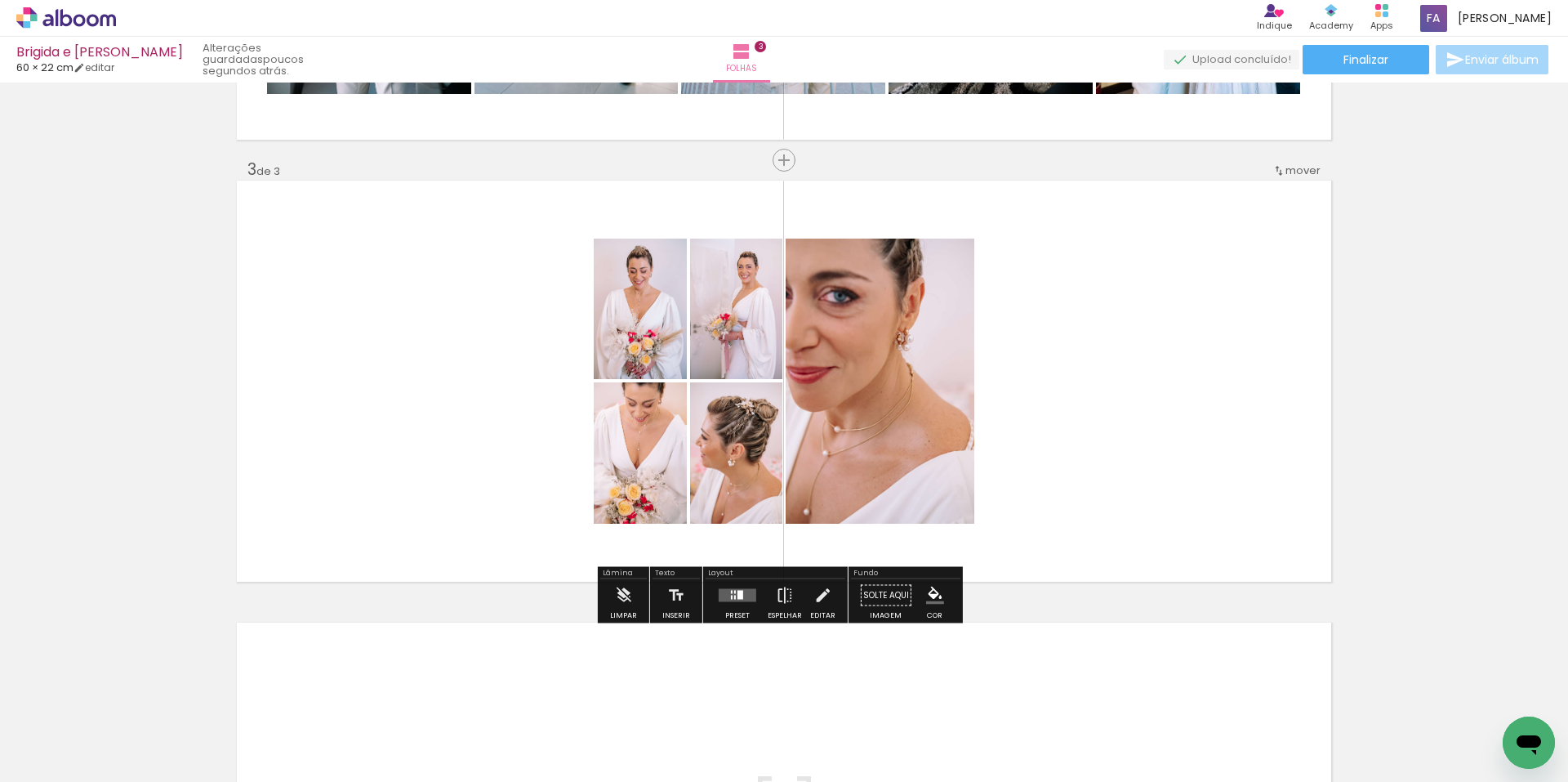
click at [724, 591] on quentale-layouter at bounding box center [737, 596] width 38 height 13
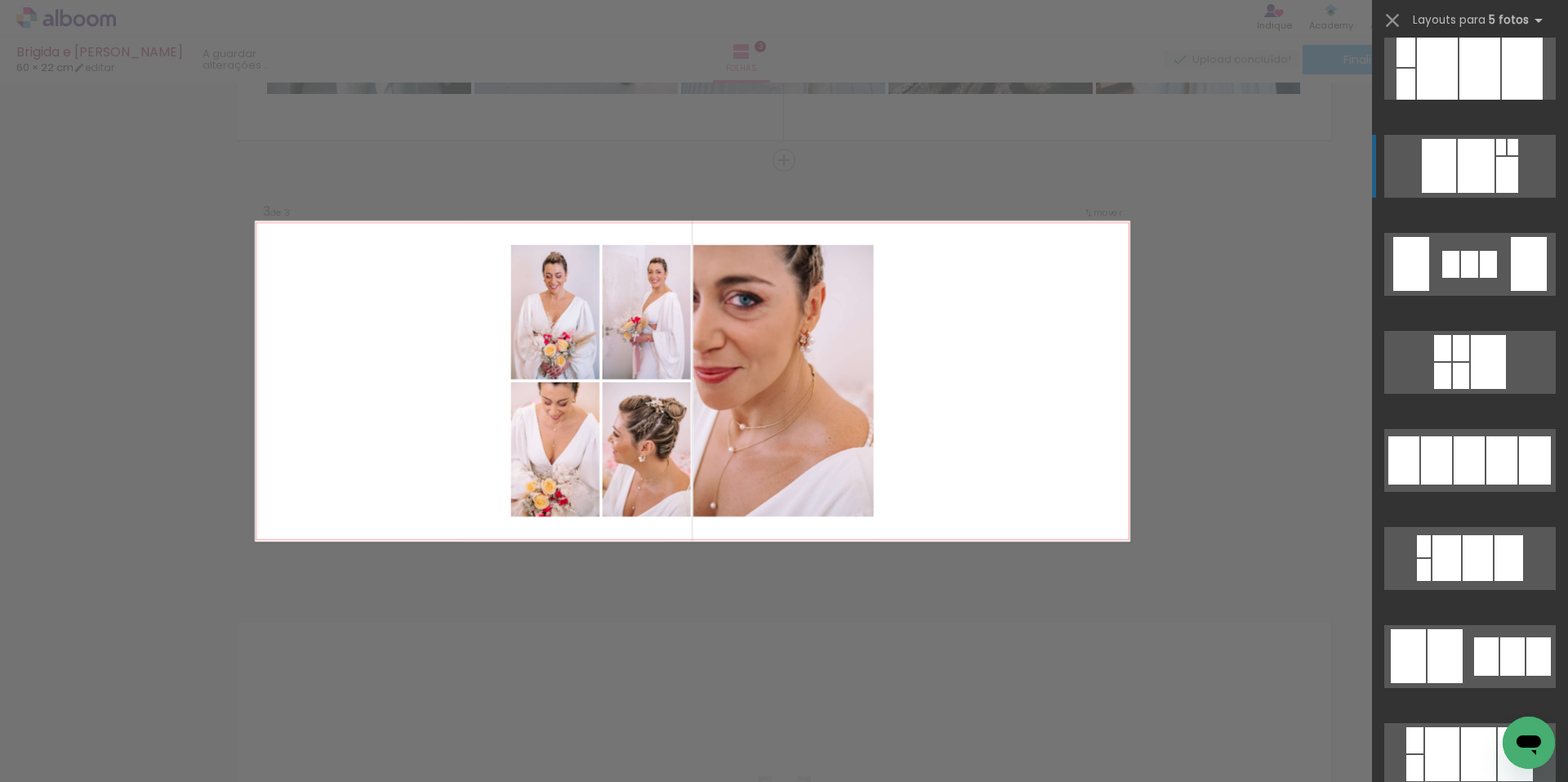
scroll to position [2125, 0]
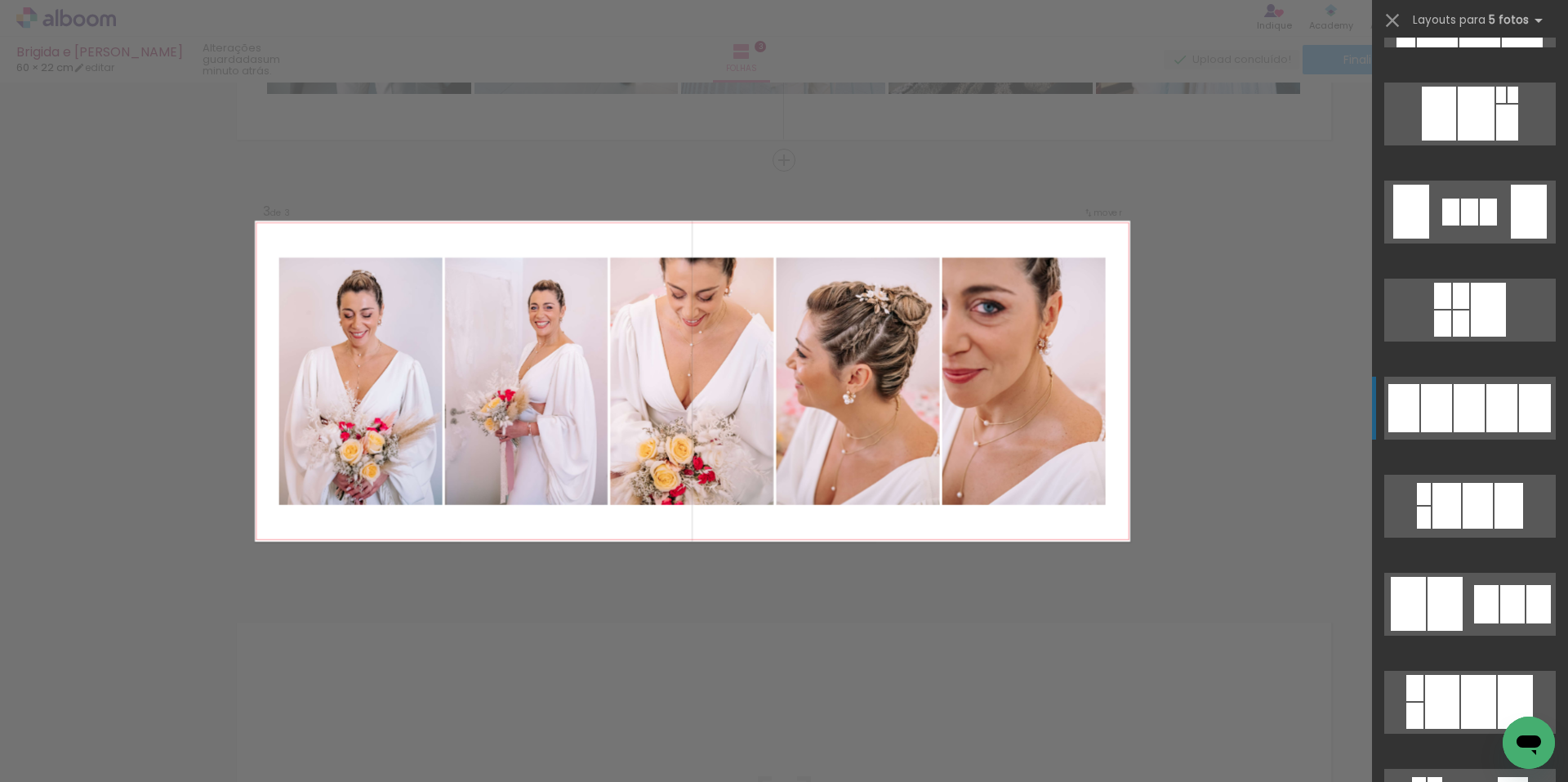
click at [1475, 225] on div at bounding box center [1470, 211] width 18 height 27
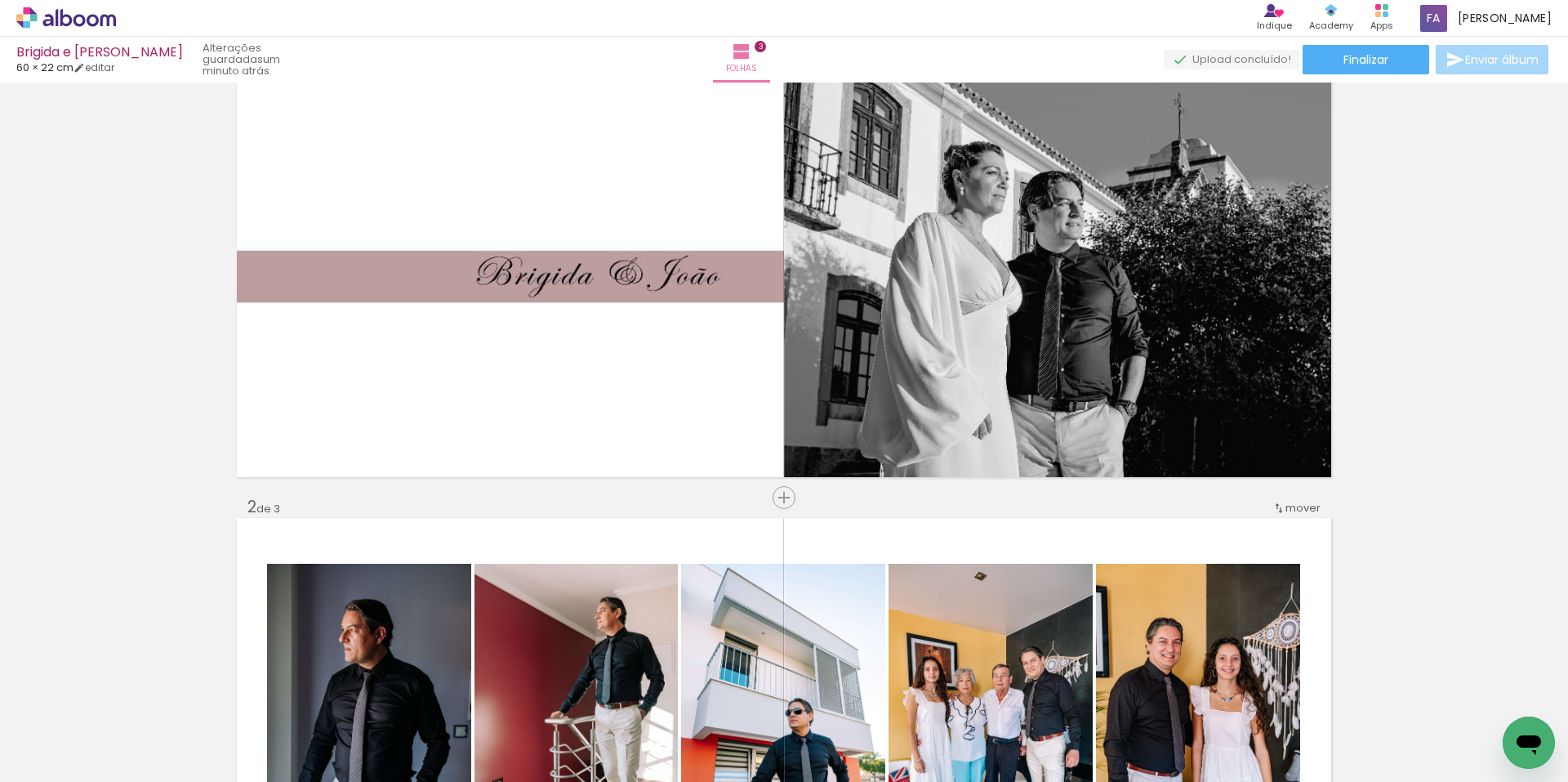
scroll to position [0, 0]
